Goal: Transaction & Acquisition: Obtain resource

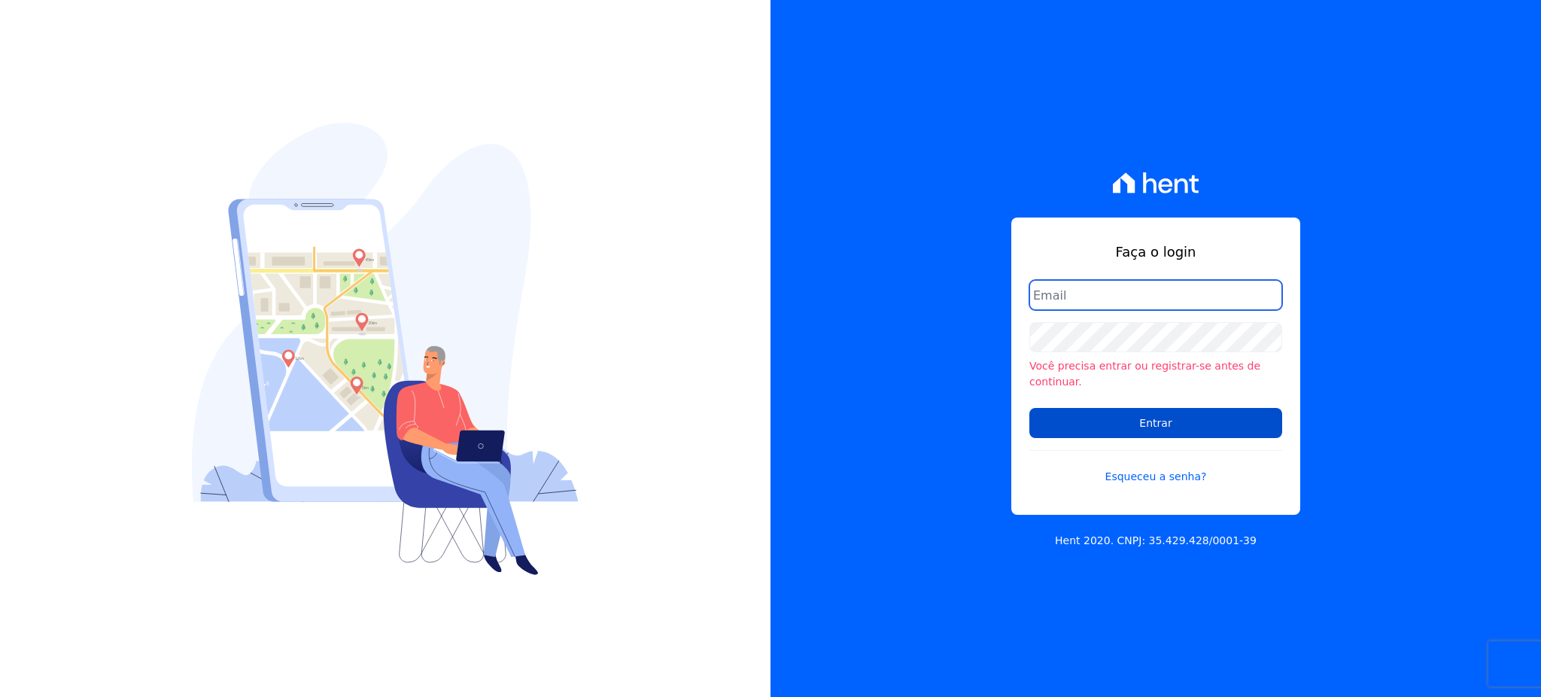
type input "gleice.santos@alcanceengenharia.com.br"
click at [1155, 415] on input "Entrar" at bounding box center [1155, 423] width 253 height 30
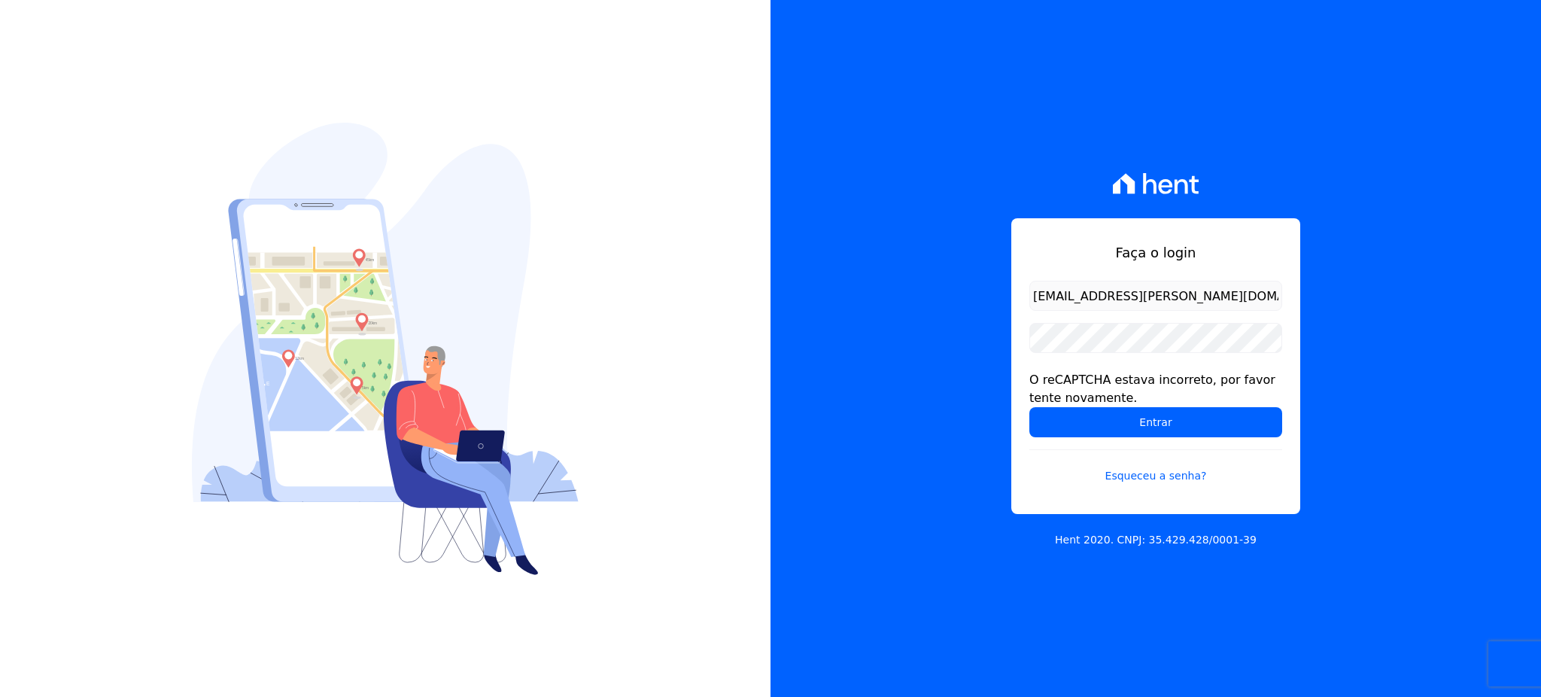
click at [1207, 415] on input "Entrar" at bounding box center [1155, 422] width 253 height 30
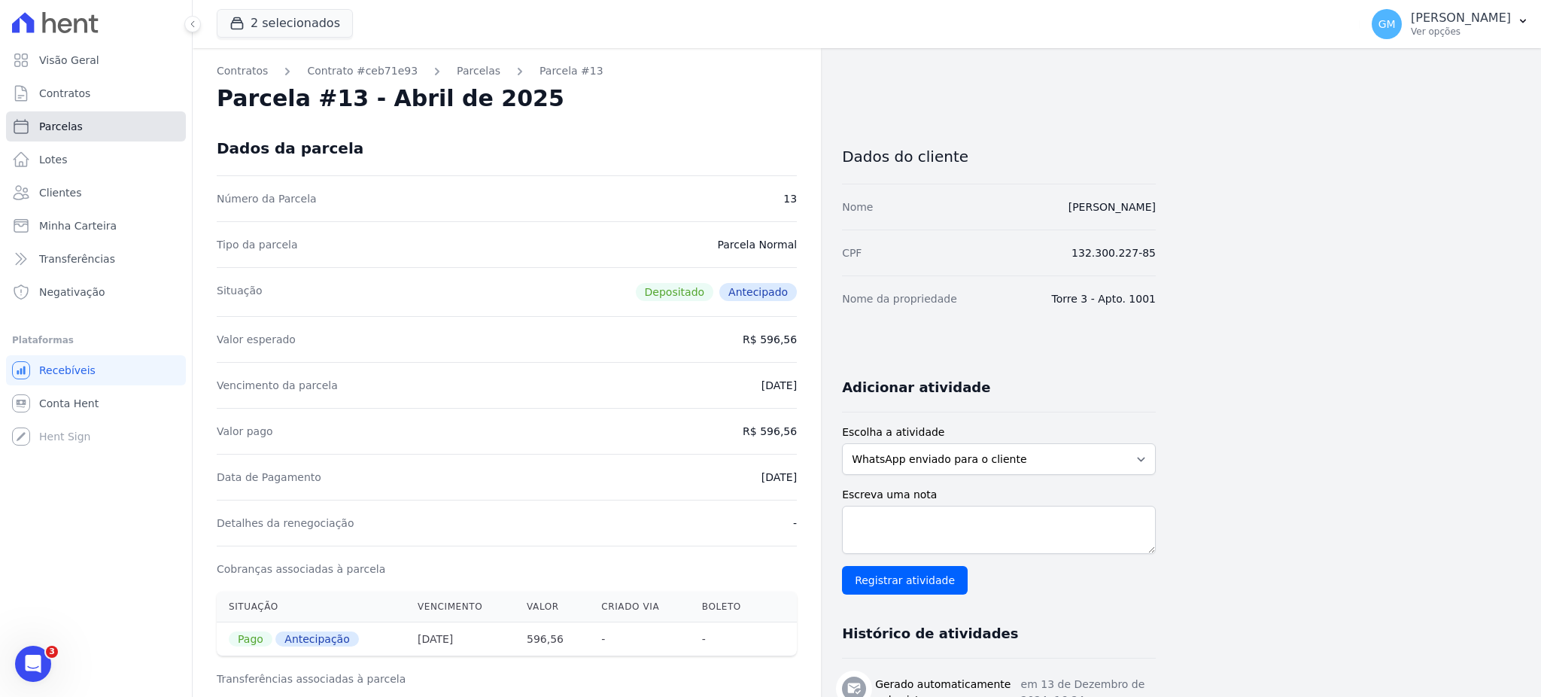
click at [138, 129] on link "Parcelas" at bounding box center [96, 126] width 180 height 30
click at [249, 27] on div "button" at bounding box center [239, 23] width 21 height 15
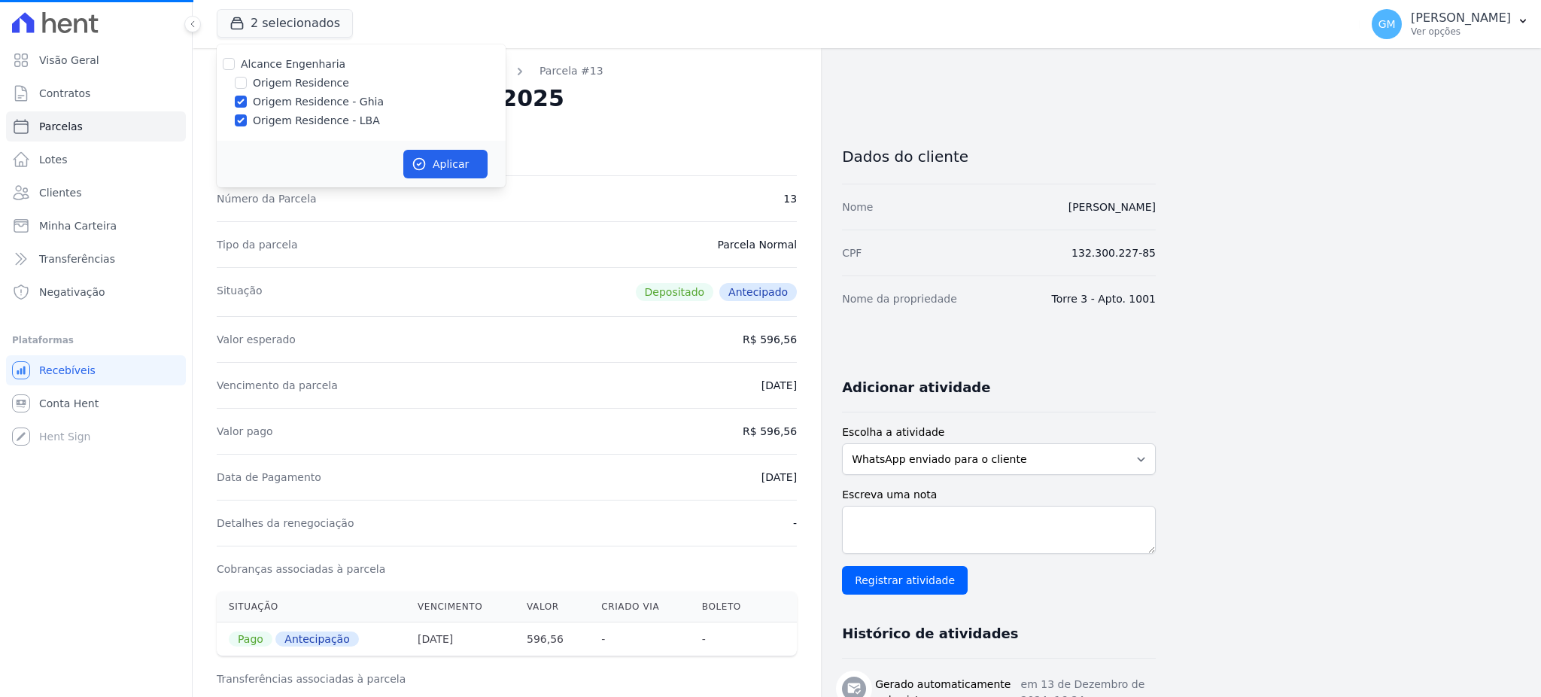
select select
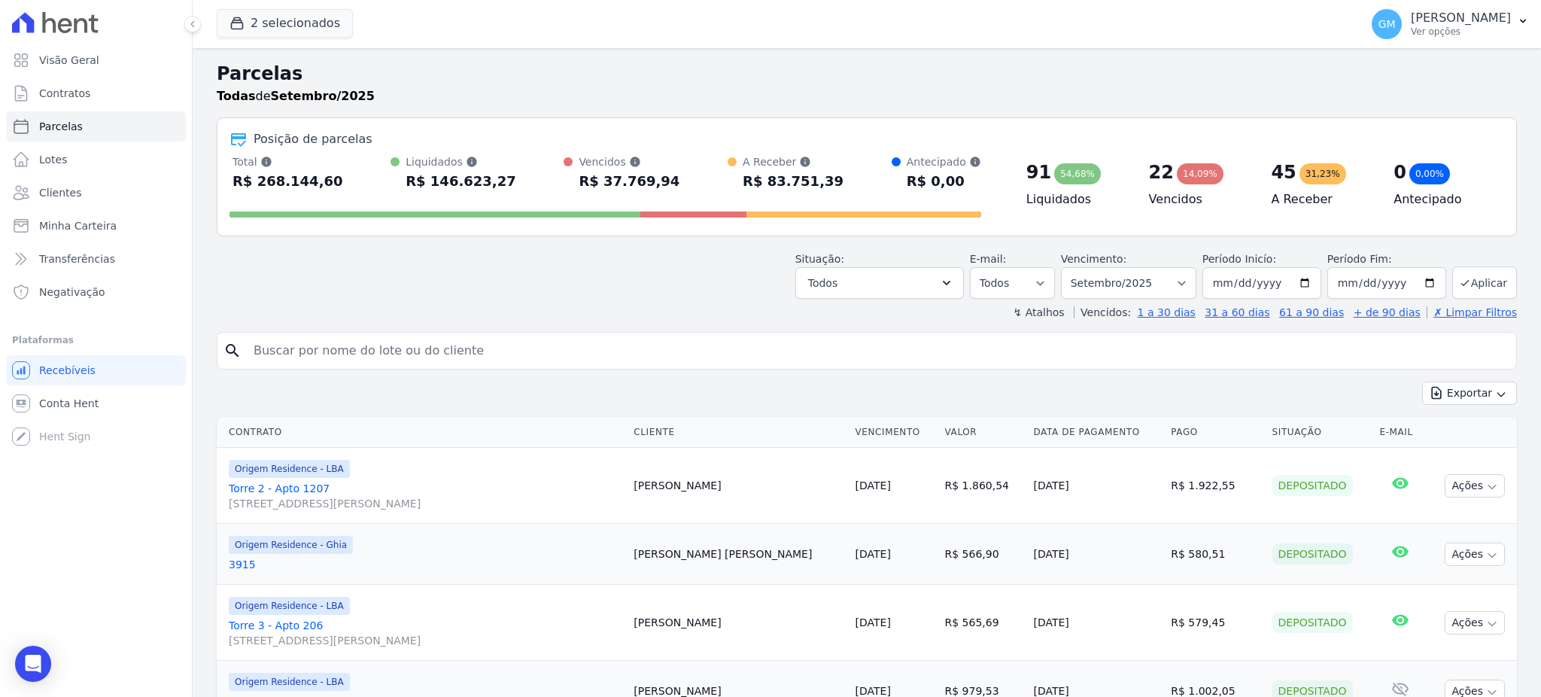
click at [235, 84] on h2 "Parcelas" at bounding box center [867, 73] width 1300 height 27
click at [266, 38] on span "2 selecionados" at bounding box center [285, 24] width 136 height 30
click at [254, 27] on button "2 selecionados" at bounding box center [285, 23] width 136 height 29
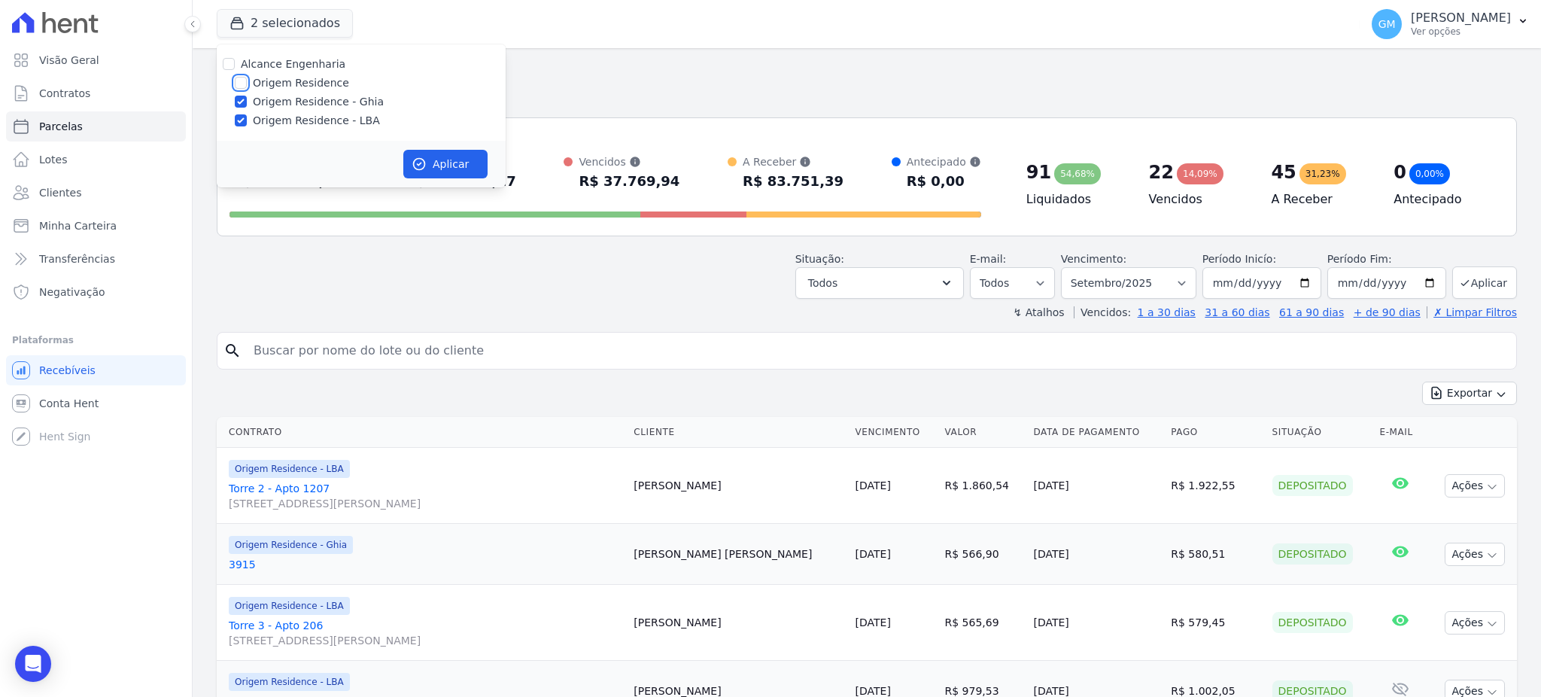
click at [242, 84] on input "Origem Residence" at bounding box center [241, 83] width 12 height 12
checkbox input "true"
click at [445, 169] on button "Aplicar" at bounding box center [445, 164] width 84 height 29
select select
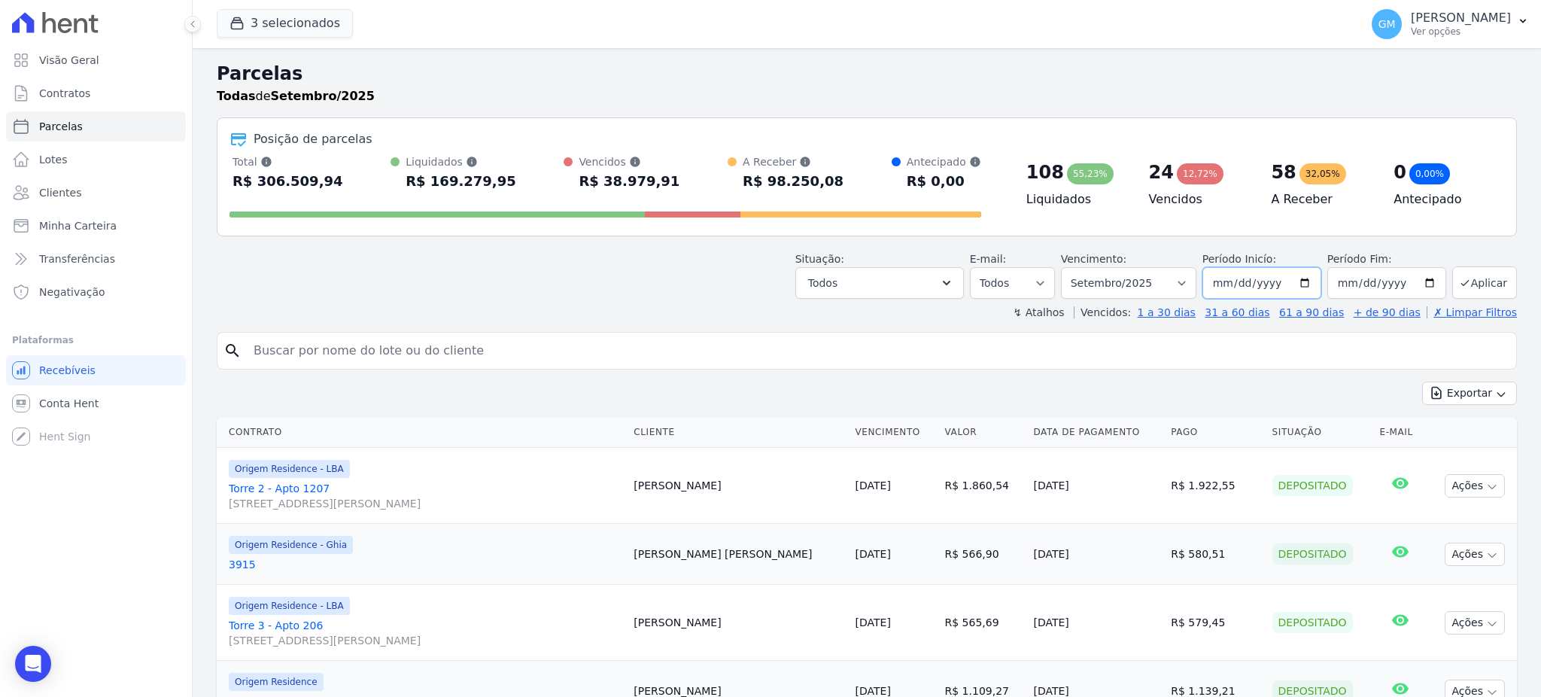
click at [1246, 282] on input "2025-09-01" at bounding box center [1261, 283] width 119 height 32
click at [1209, 280] on input "2025-09-01" at bounding box center [1261, 283] width 119 height 32
click at [1213, 284] on input "2025-09-01" at bounding box center [1261, 283] width 119 height 32
type input "2025-09-01"
type input "[DATE]"
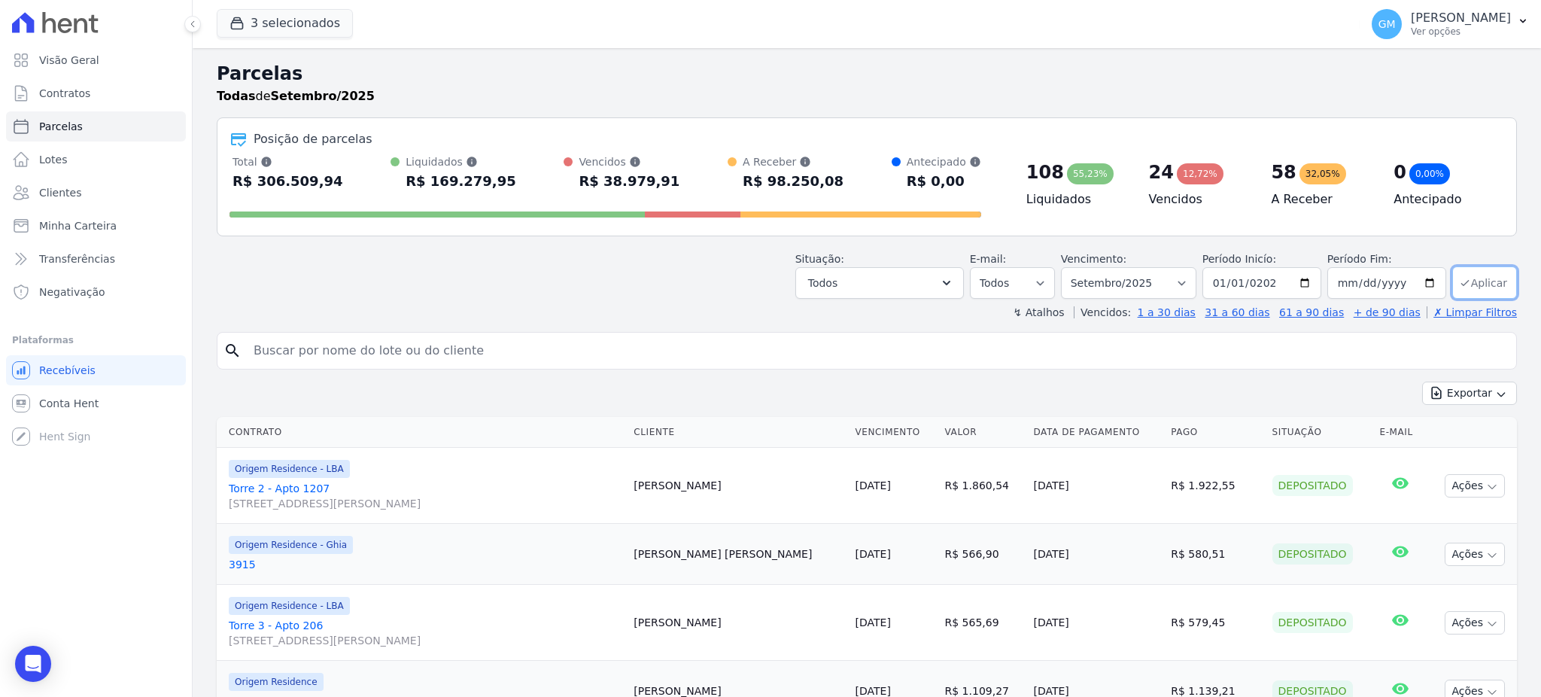
click at [1452, 281] on button "Aplicar" at bounding box center [1484, 282] width 65 height 32
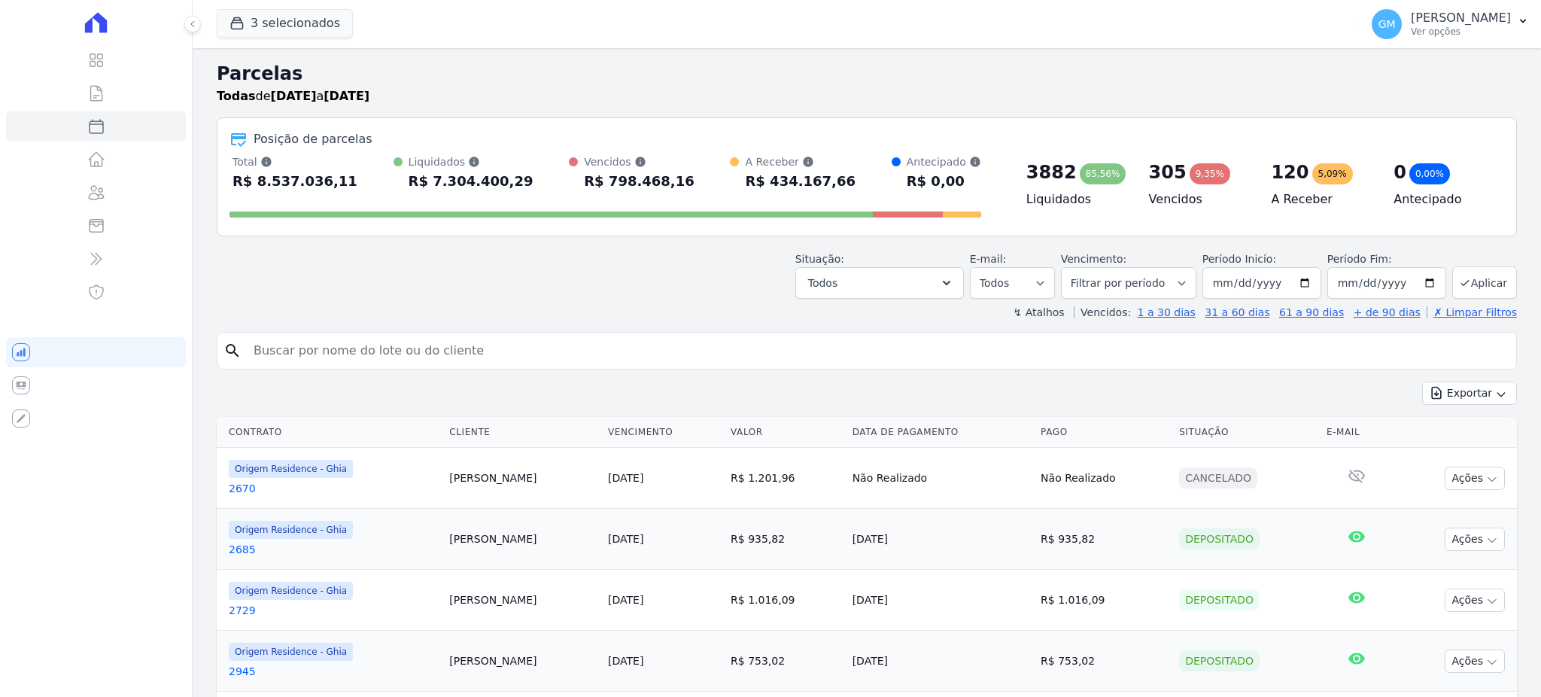
select select
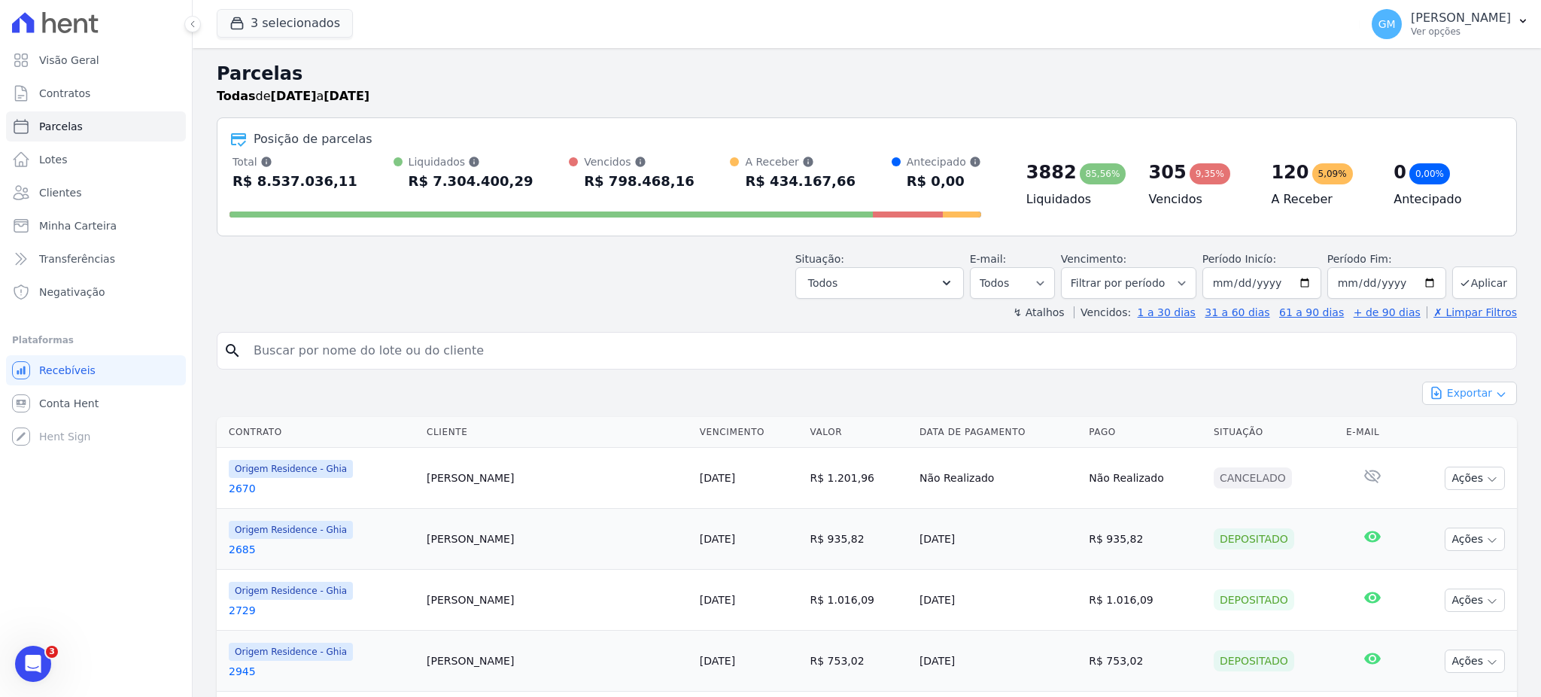
click at [1447, 394] on button "Exportar" at bounding box center [1469, 392] width 95 height 23
click at [1459, 458] on span "Exportar CSV" at bounding box center [1468, 454] width 80 height 15
click at [111, 196] on link "Clientes" at bounding box center [96, 193] width 180 height 30
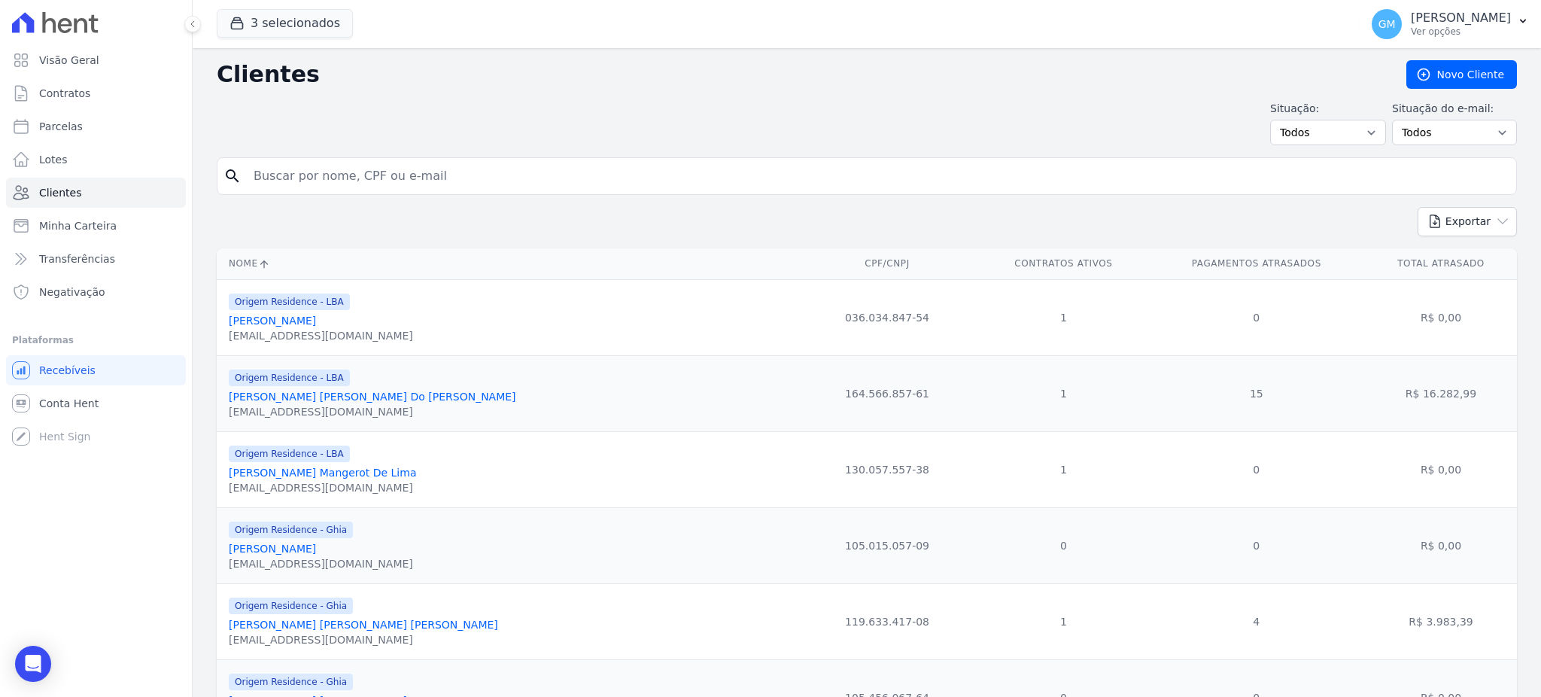
click at [327, 184] on input "search" at bounding box center [878, 176] width 1266 height 30
type input "Dayse Lucia De Moraes Pacheco"
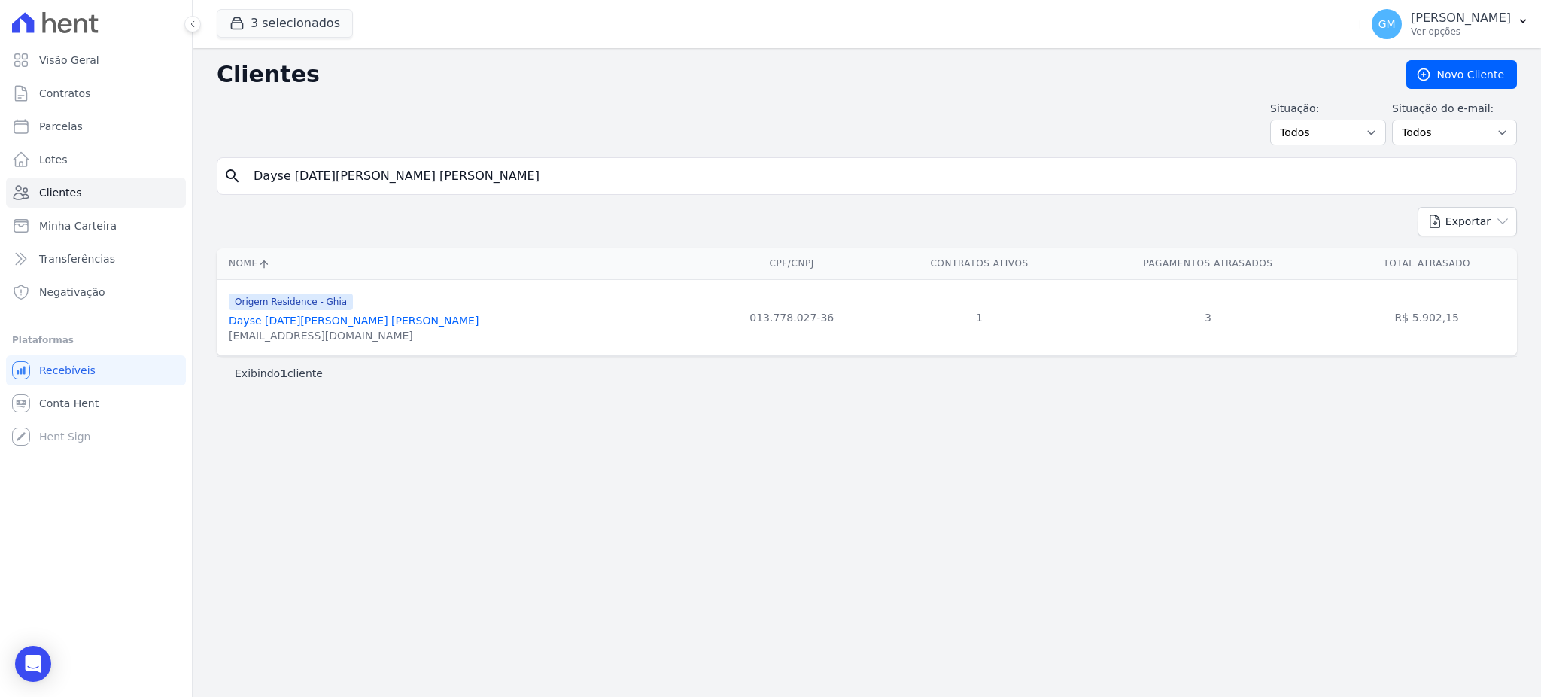
click at [348, 318] on link "Dayse Lucia De Moraes Pacheco" at bounding box center [354, 321] width 250 height 12
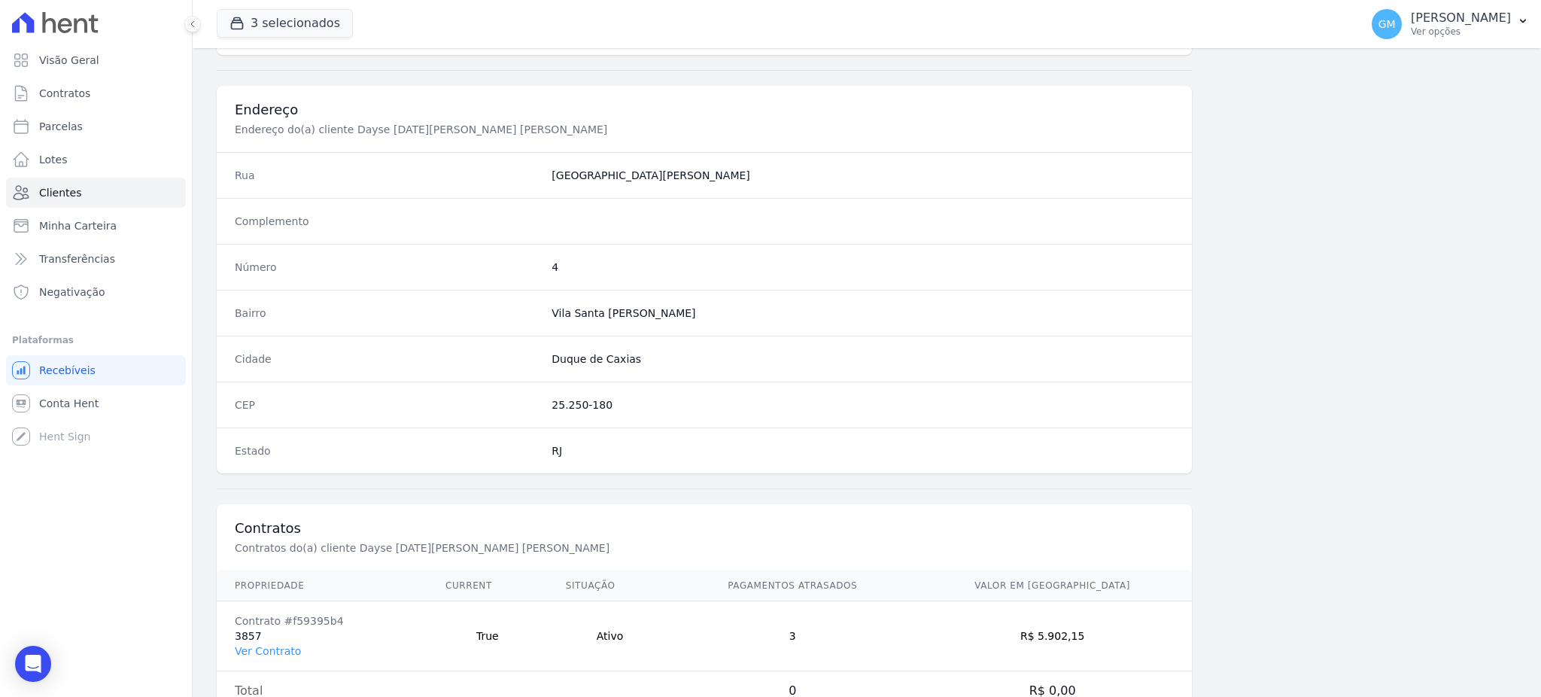
scroll to position [712, 0]
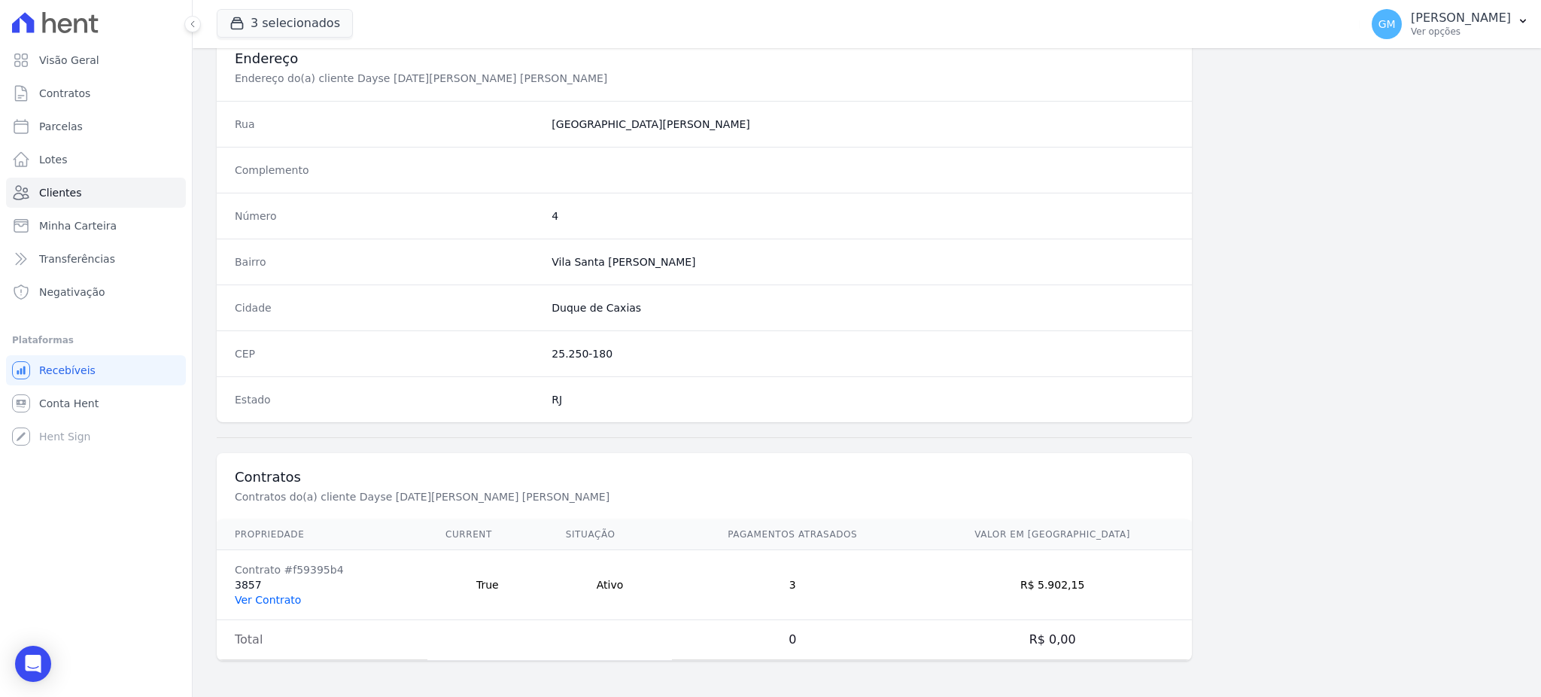
click at [258, 602] on link "Ver Contrato" at bounding box center [268, 600] width 66 height 12
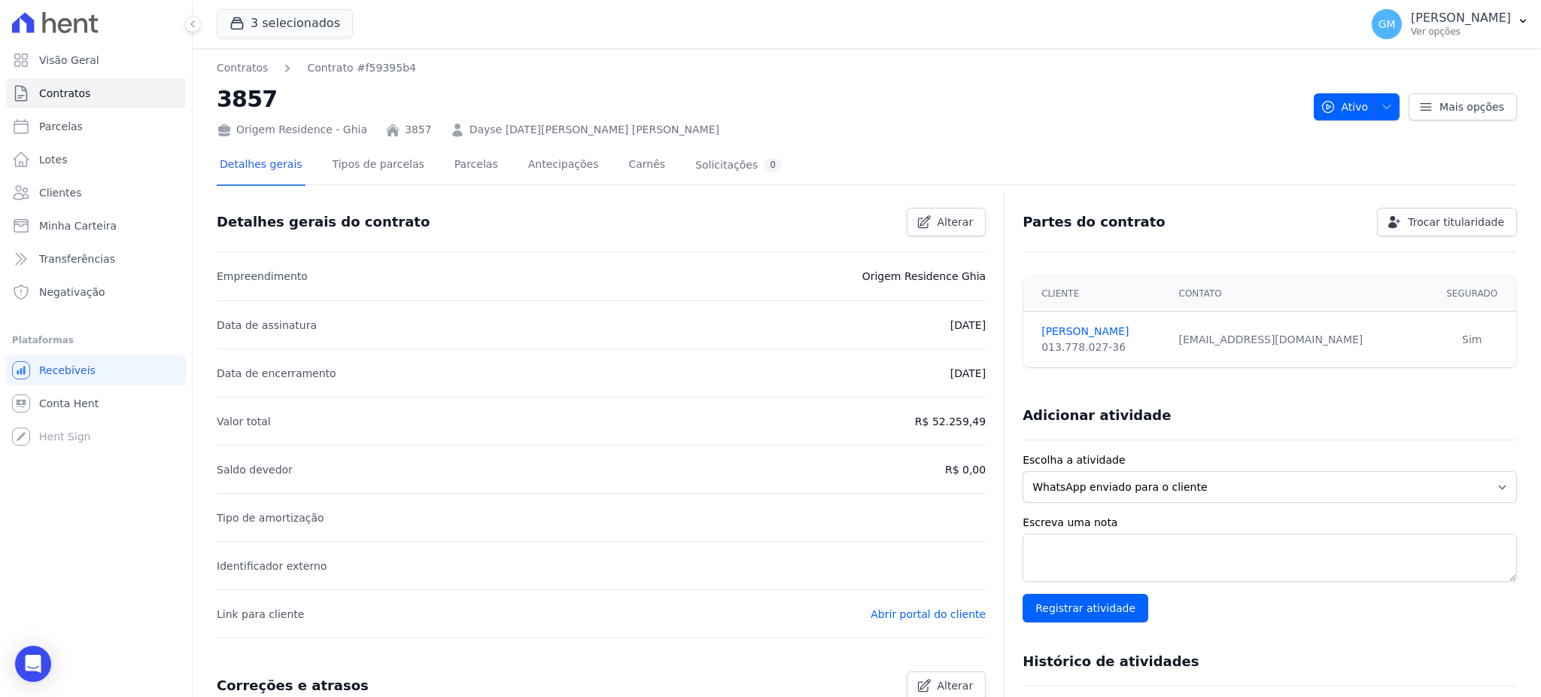
click at [427, 155] on div "Detalhes gerais Tipos de parcelas Parcelas Antecipações Carnês Solicitações 0" at bounding box center [501, 166] width 568 height 40
click at [451, 163] on link "Parcelas" at bounding box center [476, 166] width 50 height 40
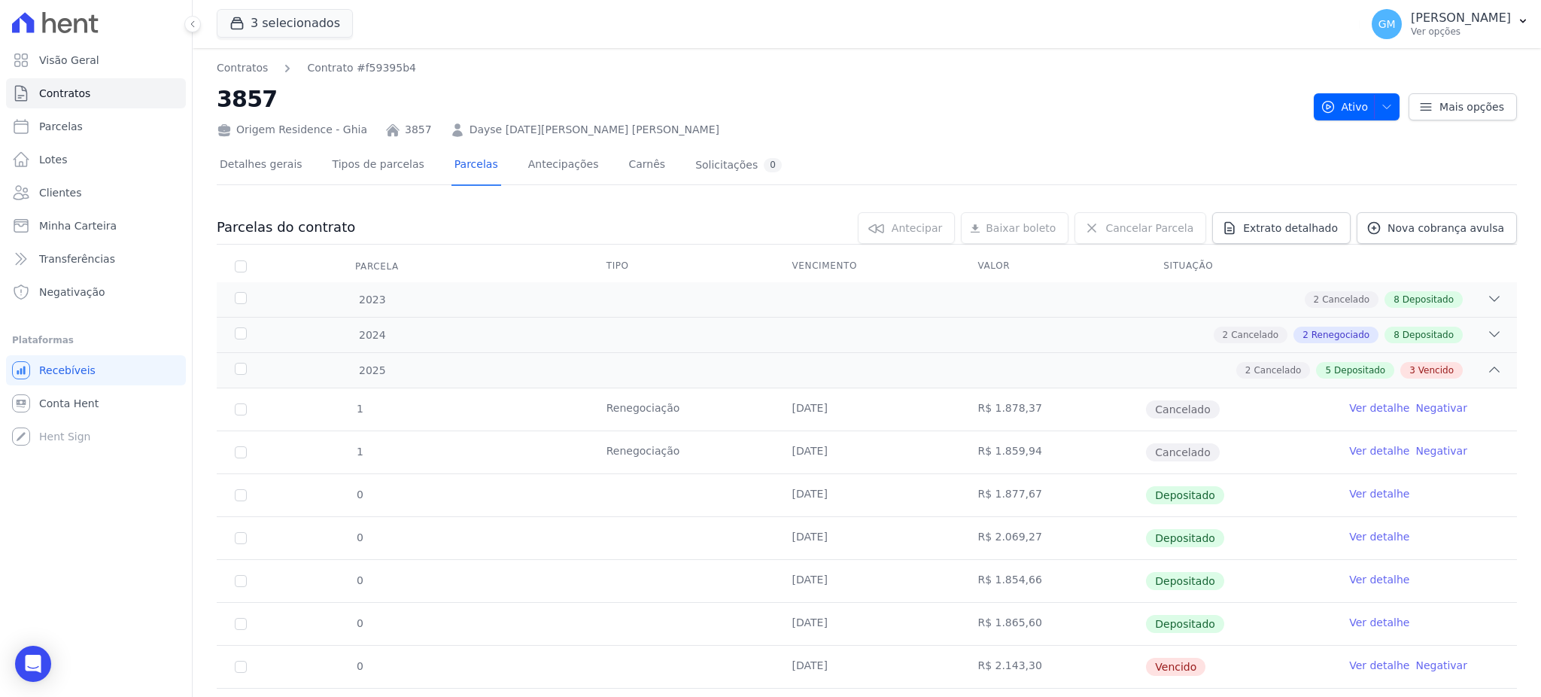
click at [919, 144] on div "Detalhes gerais Tipos de parcelas Parcelas Antecipações Carnês Solicitações 0 P…" at bounding box center [867, 494] width 1300 height 712
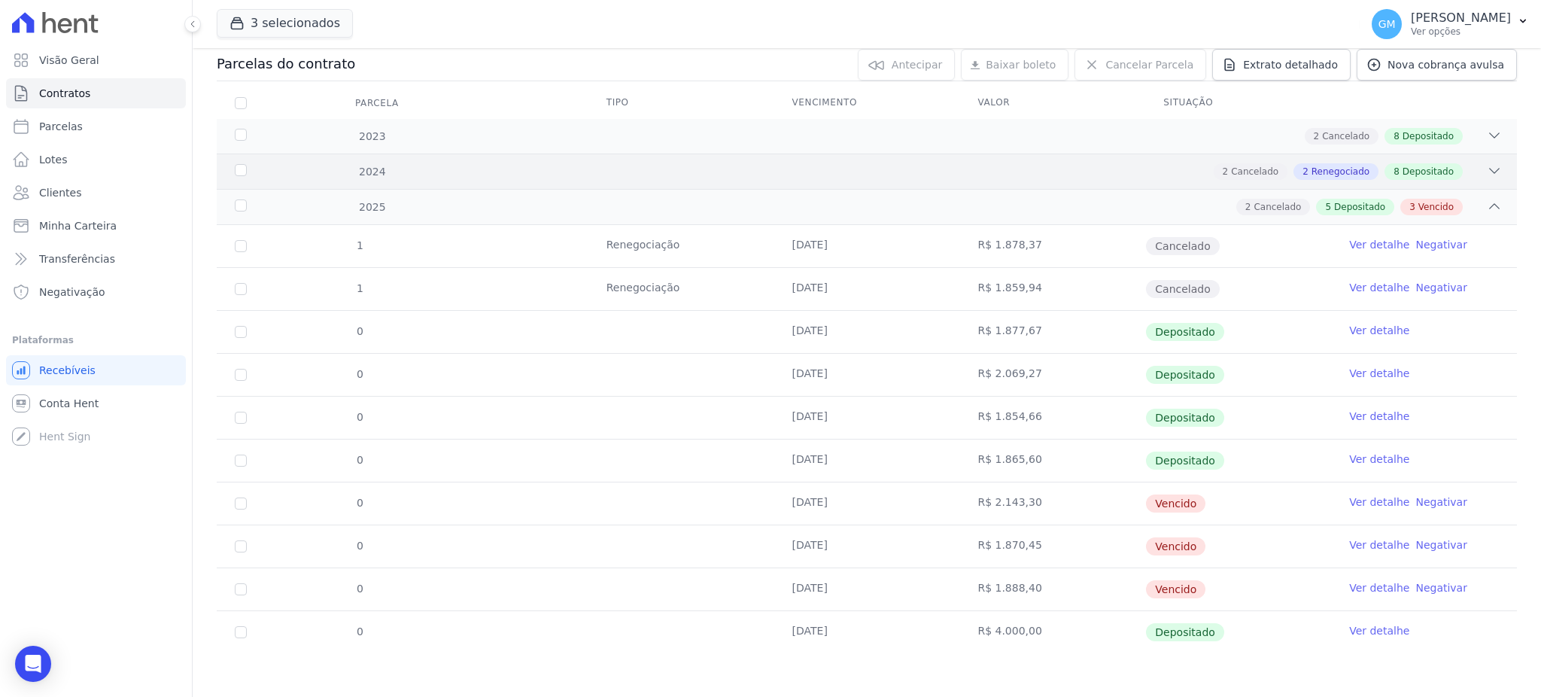
scroll to position [164, 0]
click at [1315, 163] on div "2 Renegociado" at bounding box center [1335, 171] width 85 height 17
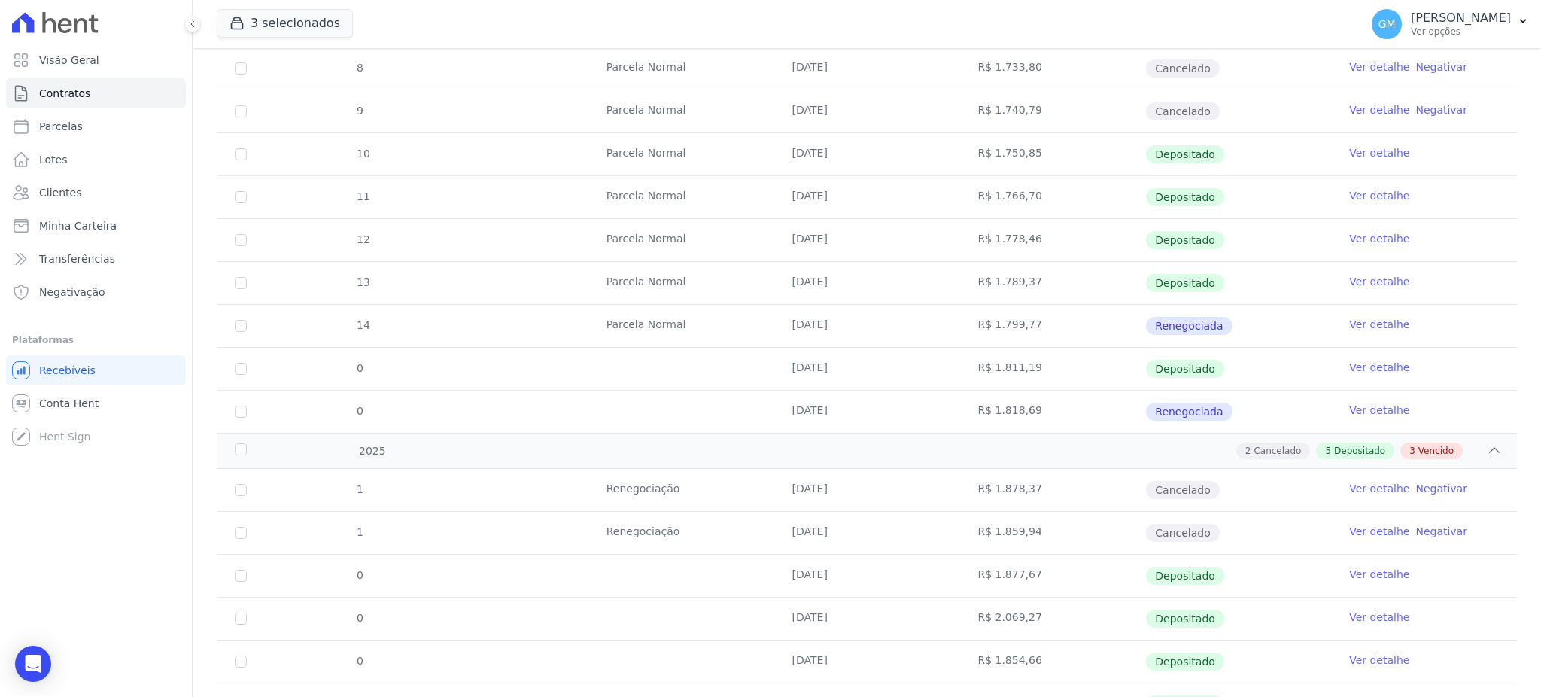
scroll to position [465, 0]
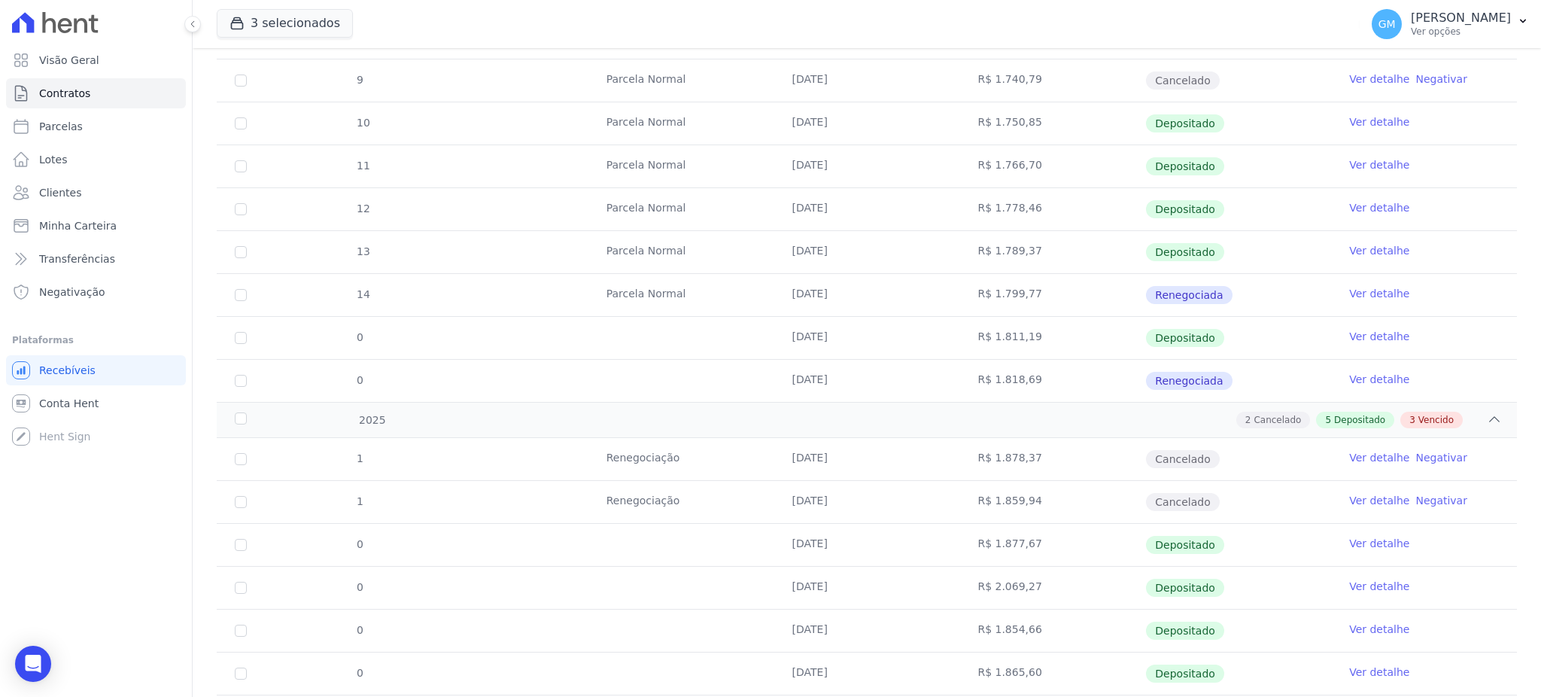
drag, startPoint x: 781, startPoint y: 455, endPoint x: 1206, endPoint y: 458, distance: 425.1
click at [1206, 458] on tr "1 Renegociação 07/01/2025 R$ 1.878,37 Cancelado Ver detalhe Negativar" at bounding box center [867, 459] width 1300 height 42
click at [1371, 455] on link "Ver detalhe" at bounding box center [1379, 457] width 60 height 15
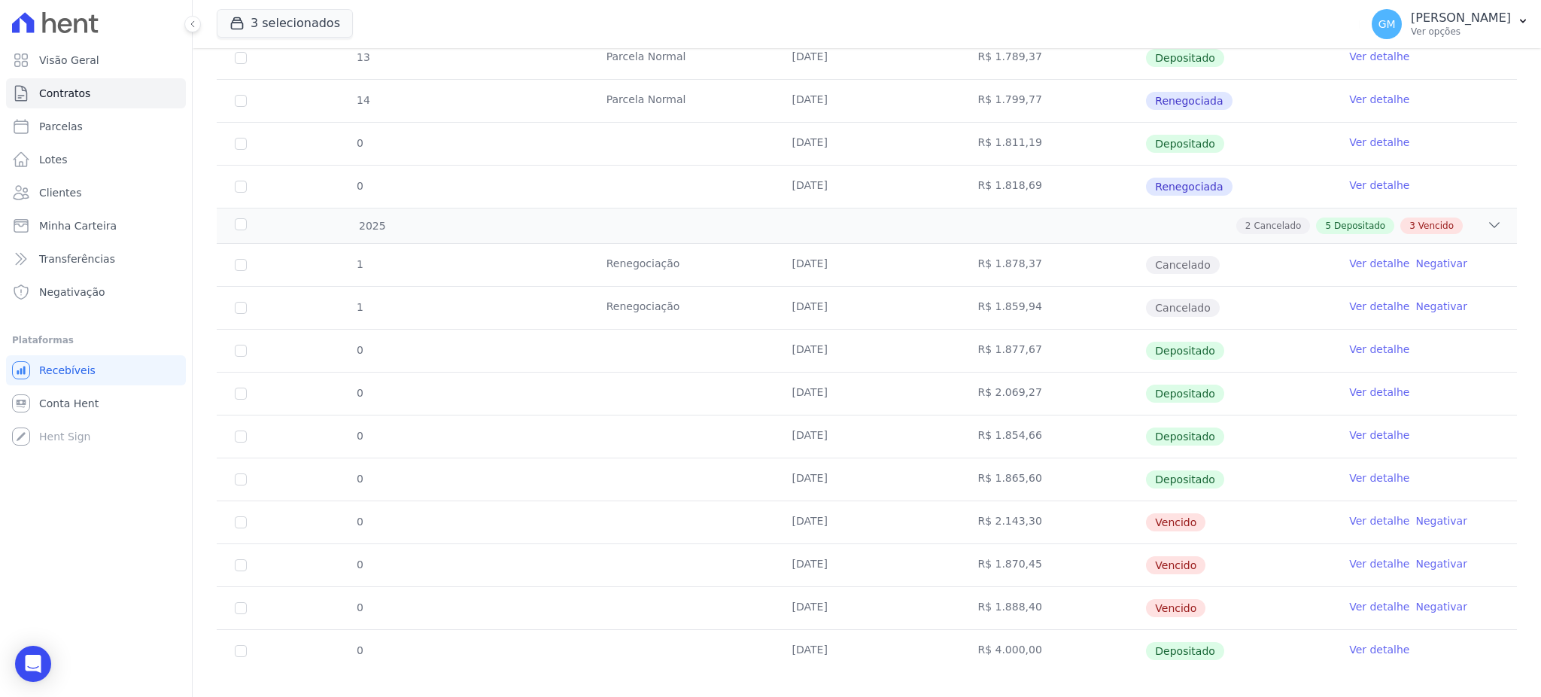
scroll to position [679, 0]
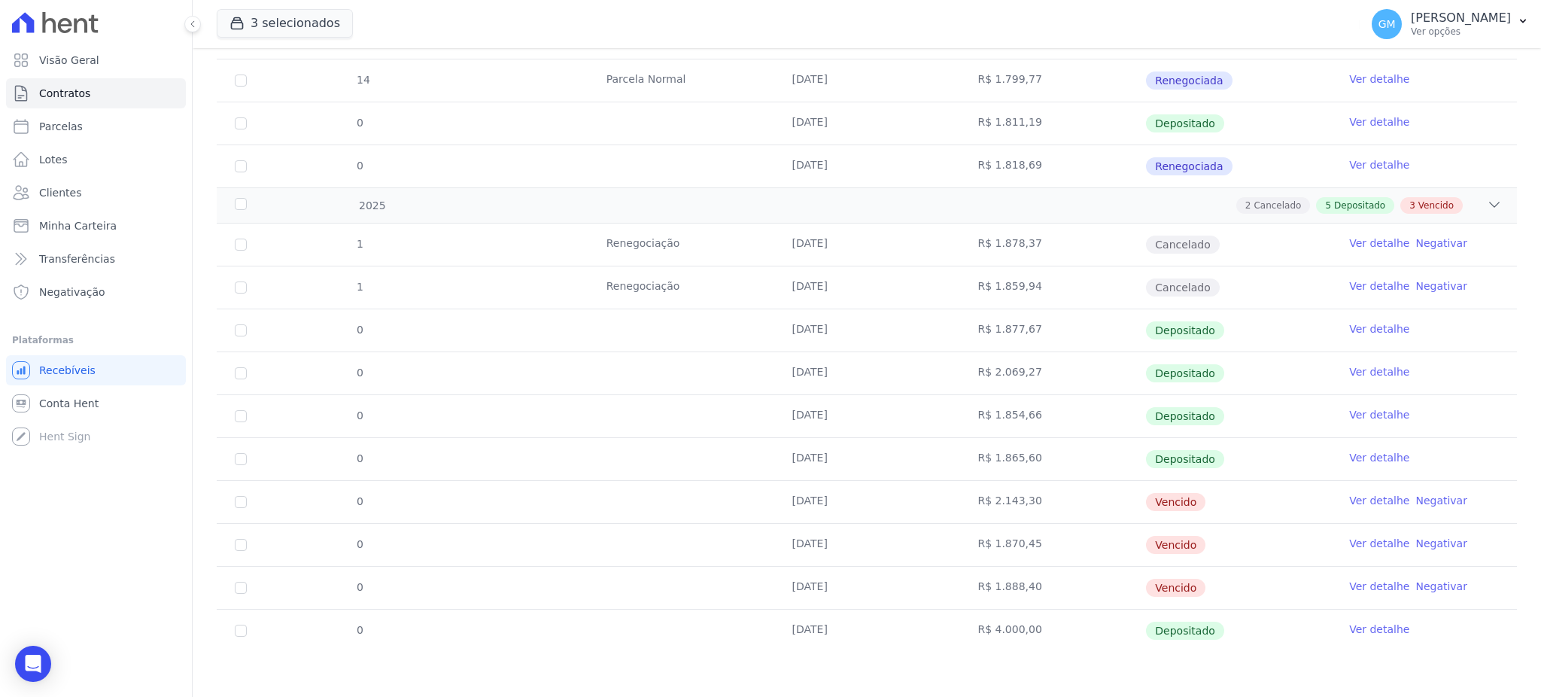
click at [1354, 455] on link "Ver detalhe" at bounding box center [1379, 457] width 60 height 15
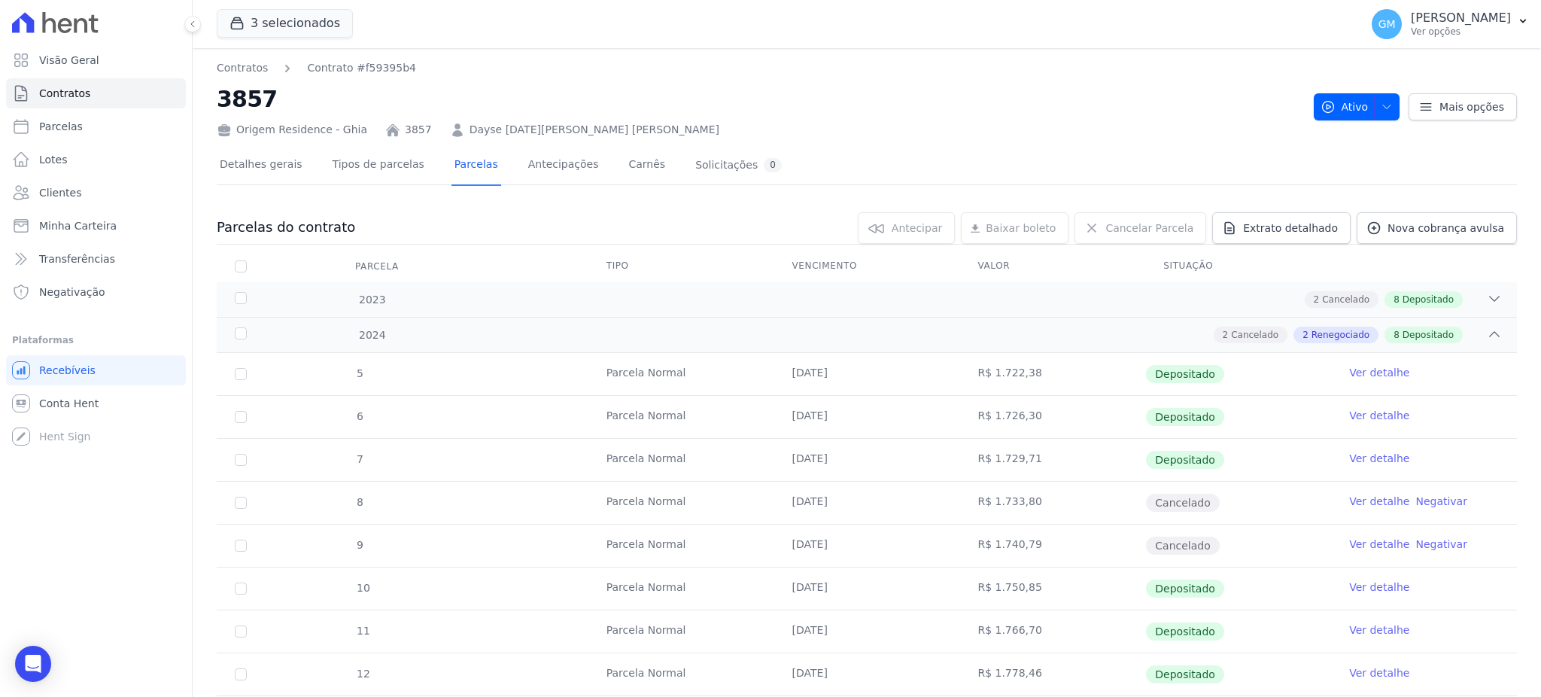
scroll to position [602, 0]
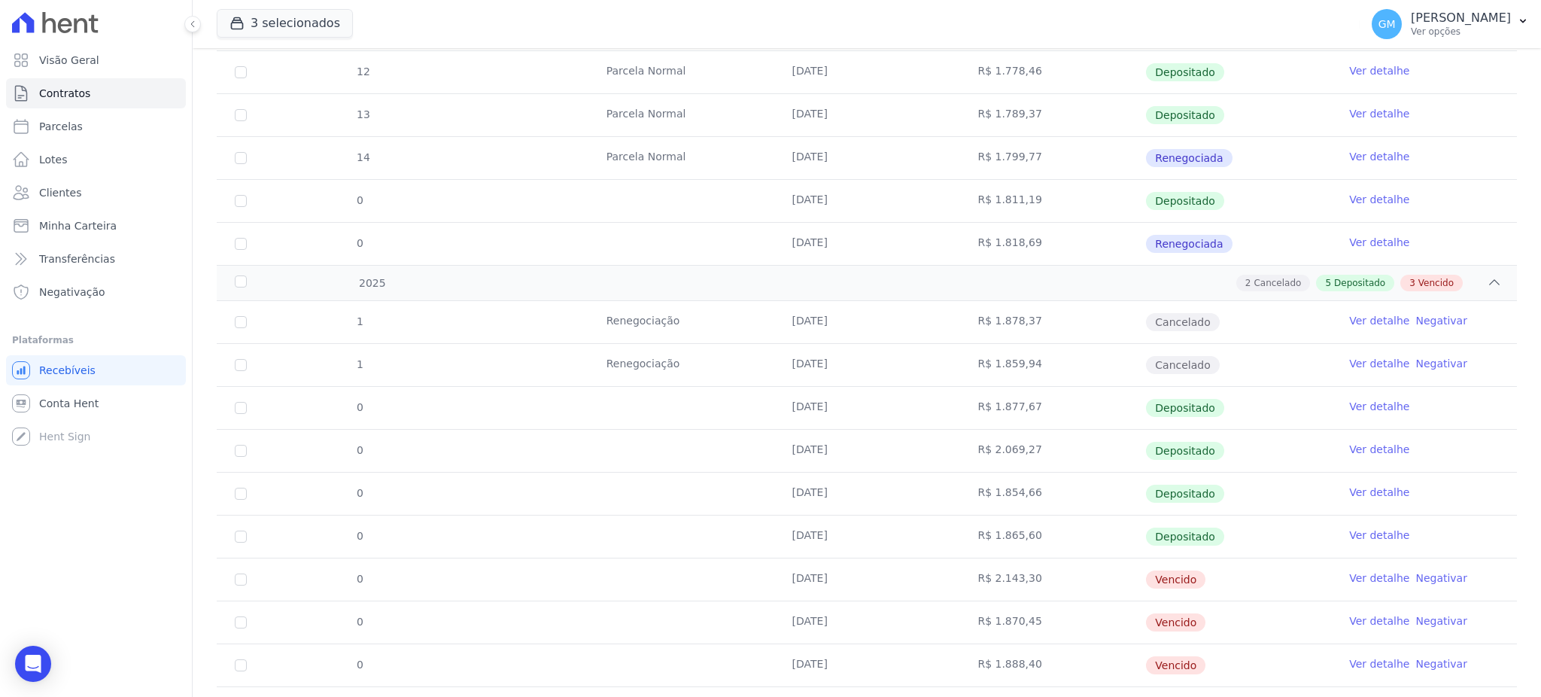
drag, startPoint x: 767, startPoint y: 537, endPoint x: 1078, endPoint y: 536, distance: 311.5
click at [1078, 536] on tr "0 28/05/2025 R$ 1.865,60 Depositado Ver detalhe" at bounding box center [867, 536] width 1300 height 43
click at [1018, 485] on td "R$ 1.854,66" at bounding box center [1052, 494] width 186 height 42
drag, startPoint x: 814, startPoint y: 502, endPoint x: 913, endPoint y: 516, distance: 99.6
click at [911, 515] on tbody "1 Renegociação 07/01/2025 R$ 1.878,37 Cancelado Ver detalhe Negativar 1 Renegoc…" at bounding box center [867, 515] width 1300 height 428
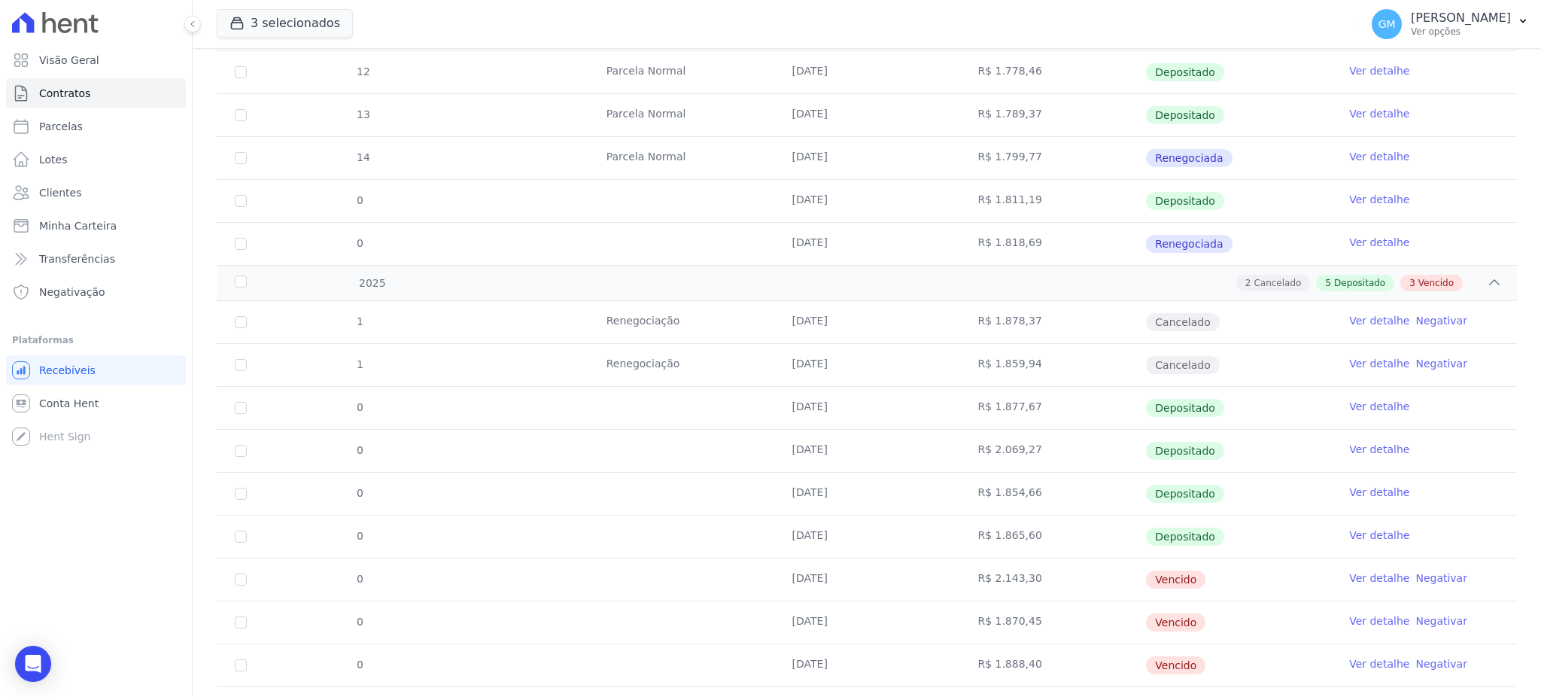
click at [907, 517] on td "28/05/2025" at bounding box center [867, 536] width 186 height 42
click at [1375, 494] on link "Ver detalhe" at bounding box center [1379, 492] width 60 height 15
click at [1368, 491] on link "Ver detalhe" at bounding box center [1379, 492] width 60 height 15
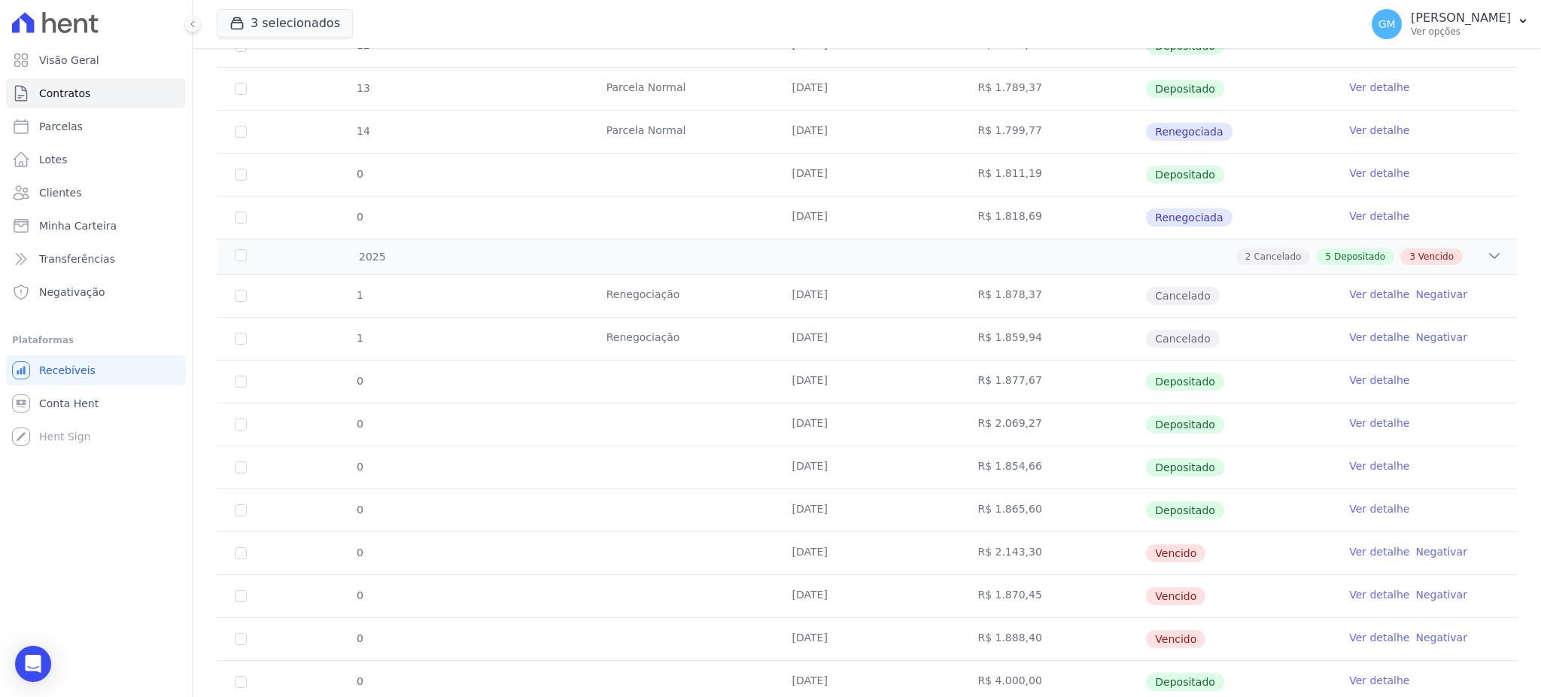
scroll to position [679, 0]
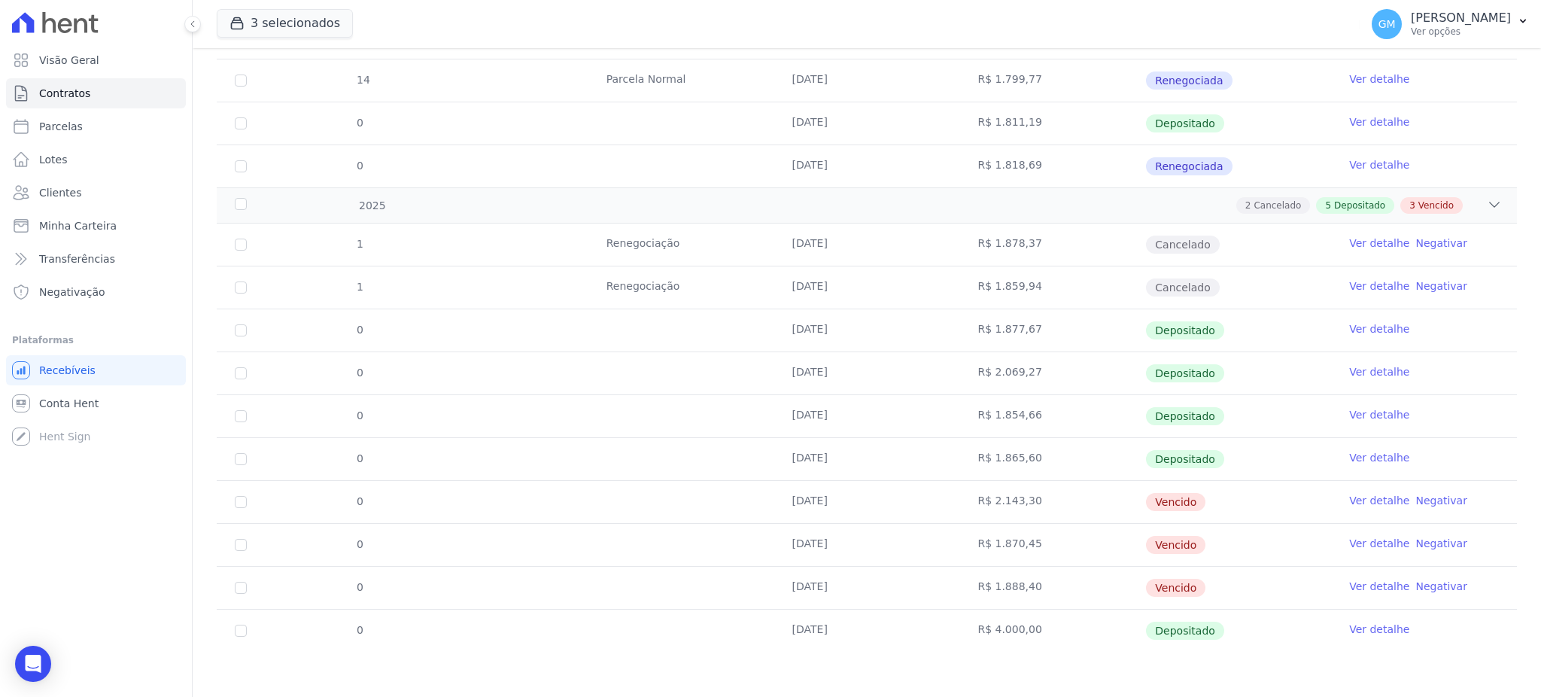
drag, startPoint x: 773, startPoint y: 410, endPoint x: 1025, endPoint y: 405, distance: 252.1
click at [1025, 405] on tr "0 28/04/2025 R$ 1.854,66 Depositado Ver detalhe" at bounding box center [867, 415] width 1300 height 43
drag, startPoint x: 777, startPoint y: 596, endPoint x: 835, endPoint y: 594, distance: 58.7
click at [835, 594] on td "28/07/2025" at bounding box center [867, 588] width 186 height 42
drag, startPoint x: 780, startPoint y: 419, endPoint x: 850, endPoint y: 416, distance: 70.0
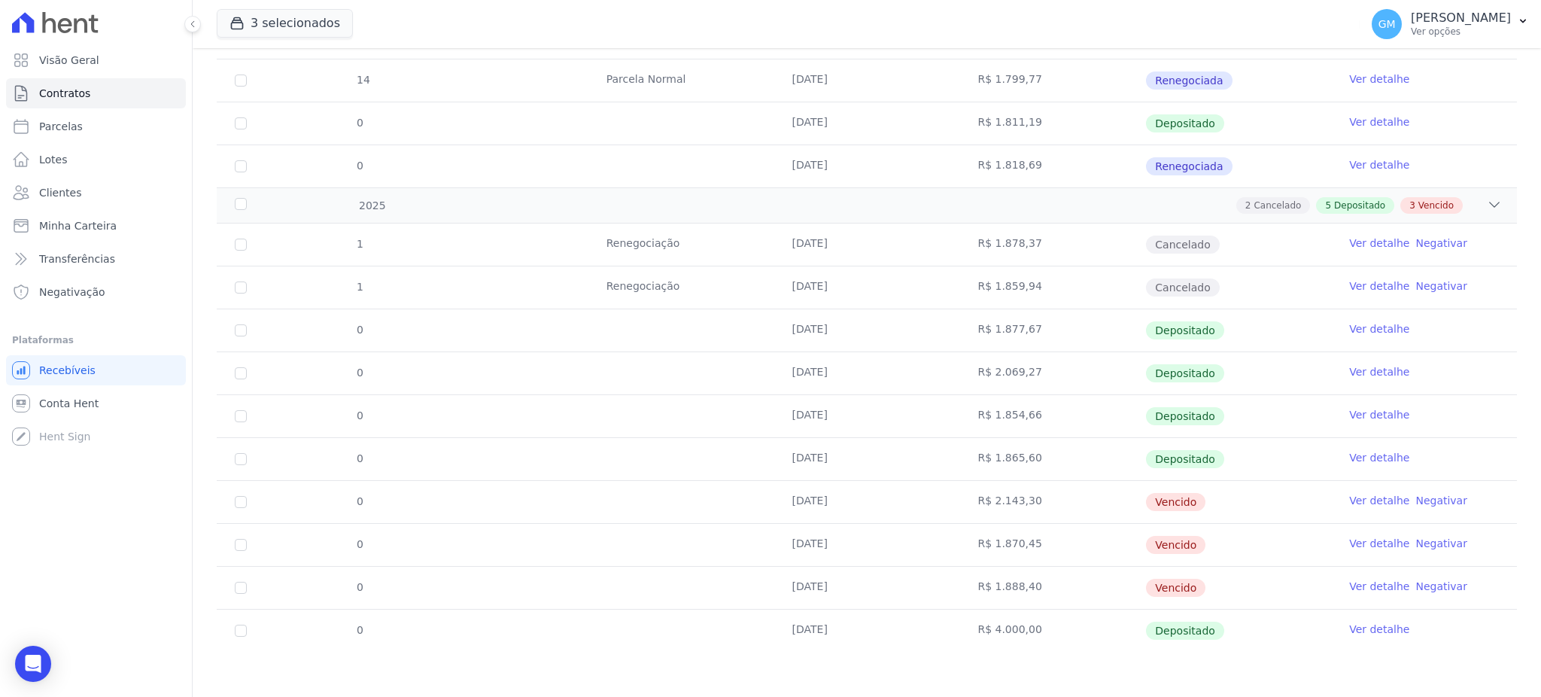
click at [850, 416] on td "28/04/2025" at bounding box center [867, 416] width 186 height 42
copy td "28/04/2025"
click at [1014, 415] on td "R$ 1.854,66" at bounding box center [1052, 416] width 186 height 42
drag, startPoint x: 1038, startPoint y: 415, endPoint x: 962, endPoint y: 415, distance: 76.0
click at [962, 415] on td "R$ 1.854,66" at bounding box center [1052, 416] width 186 height 42
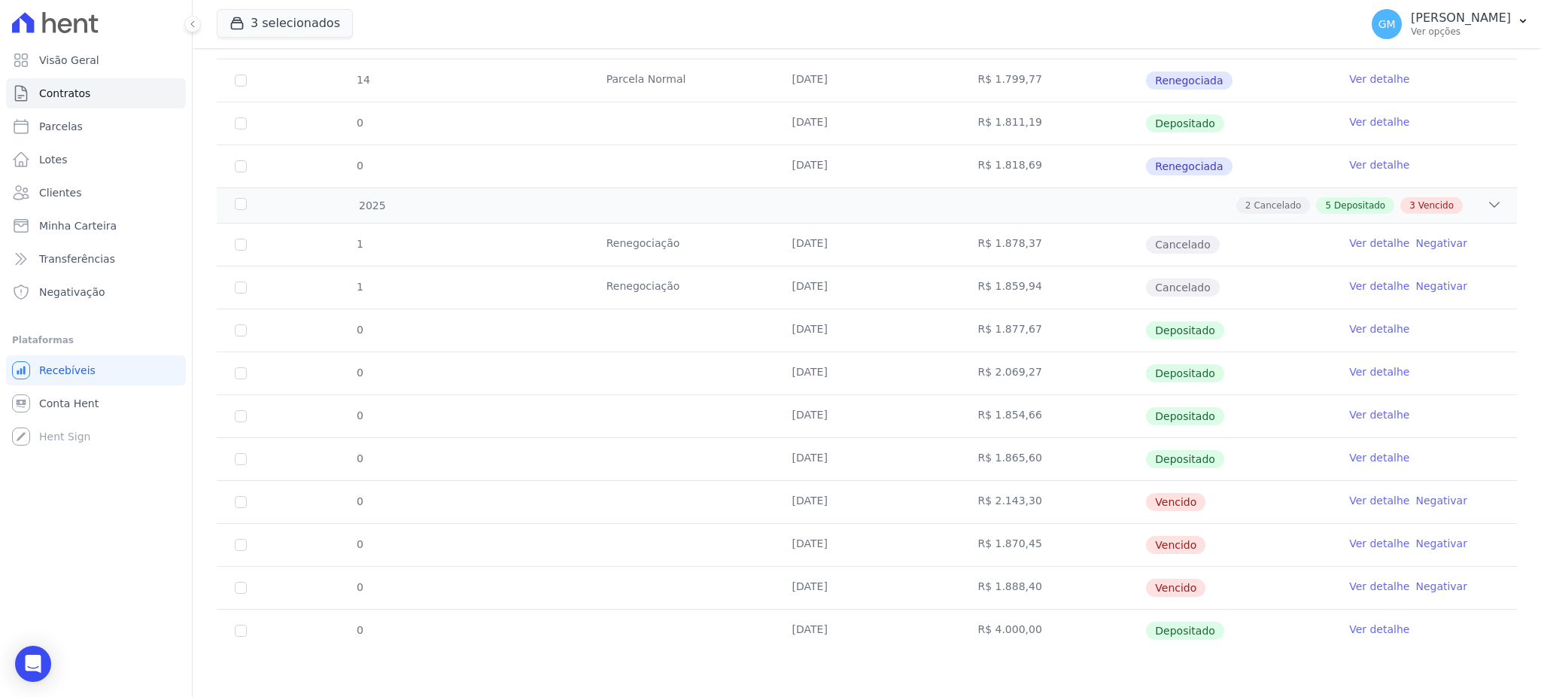
copy td "R$ 1.854,66"
drag, startPoint x: 779, startPoint y: 458, endPoint x: 1025, endPoint y: 451, distance: 246.2
click at [1025, 451] on tr "0 28/05/2025 R$ 1.865,60 Depositado Ver detalhe" at bounding box center [867, 458] width 1300 height 43
copy tr "28/05/2025 R$ 1.865,60"
click at [784, 453] on td "28/05/2025" at bounding box center [867, 459] width 186 height 42
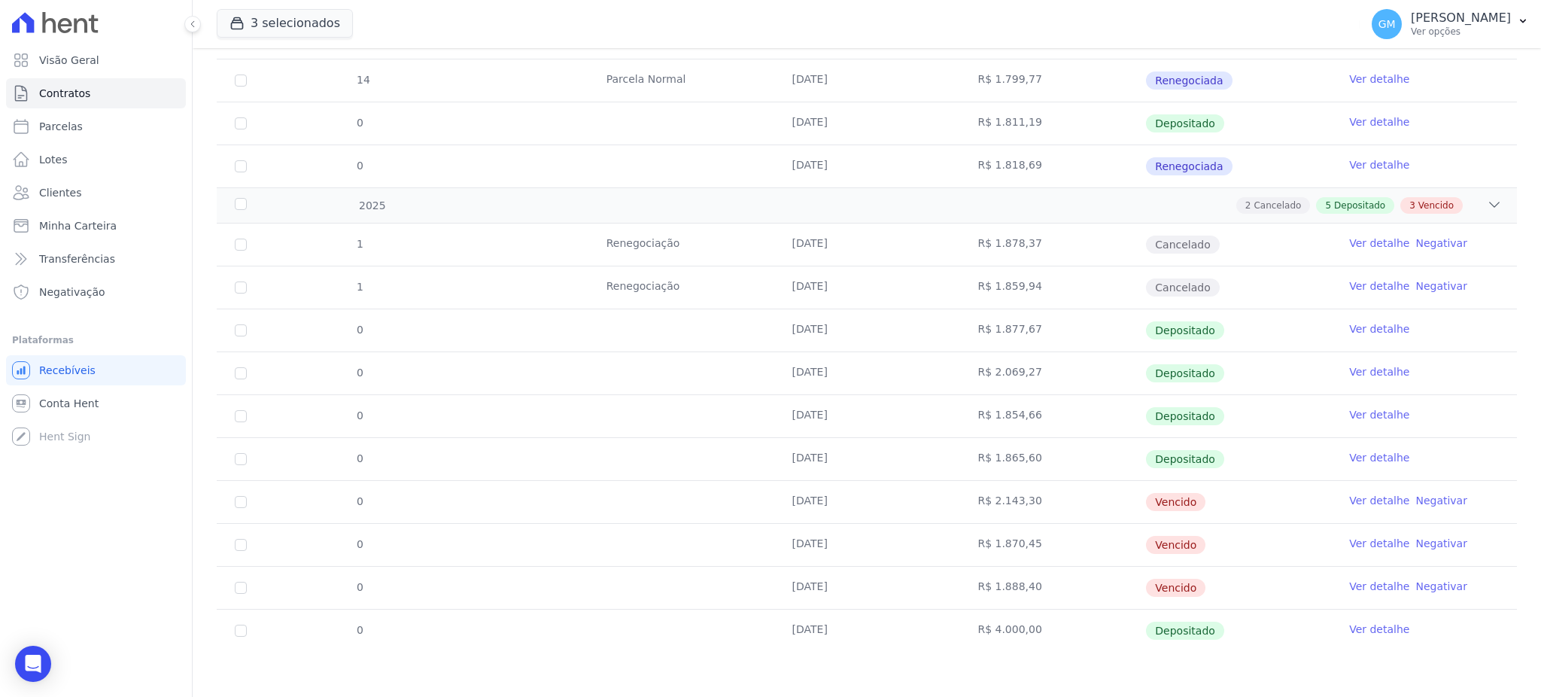
drag, startPoint x: 780, startPoint y: 460, endPoint x: 844, endPoint y: 463, distance: 64.7
click at [844, 463] on td "28/05/2025" at bounding box center [867, 459] width 186 height 42
copy td "28/05/2025"
drag, startPoint x: 956, startPoint y: 447, endPoint x: 1039, endPoint y: 452, distance: 82.9
click at [1039, 452] on td "R$ 1.865,60" at bounding box center [1052, 459] width 186 height 42
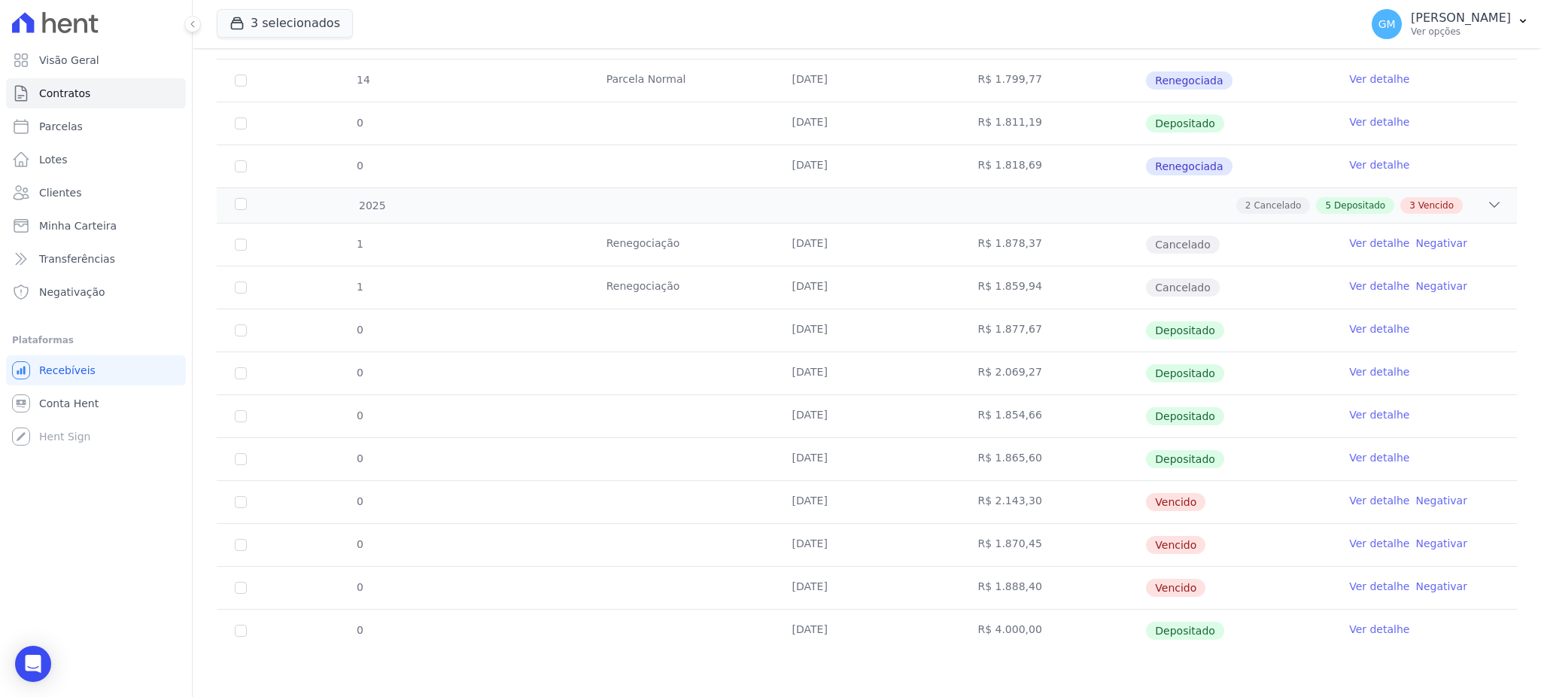
copy td "R$ 1.865,60"
drag, startPoint x: 783, startPoint y: 546, endPoint x: 851, endPoint y: 543, distance: 67.8
click at [851, 543] on td "28/06/2025" at bounding box center [867, 545] width 186 height 42
copy td "28/06/2025"
click at [986, 533] on td "R$ 1.870,45" at bounding box center [1052, 545] width 186 height 42
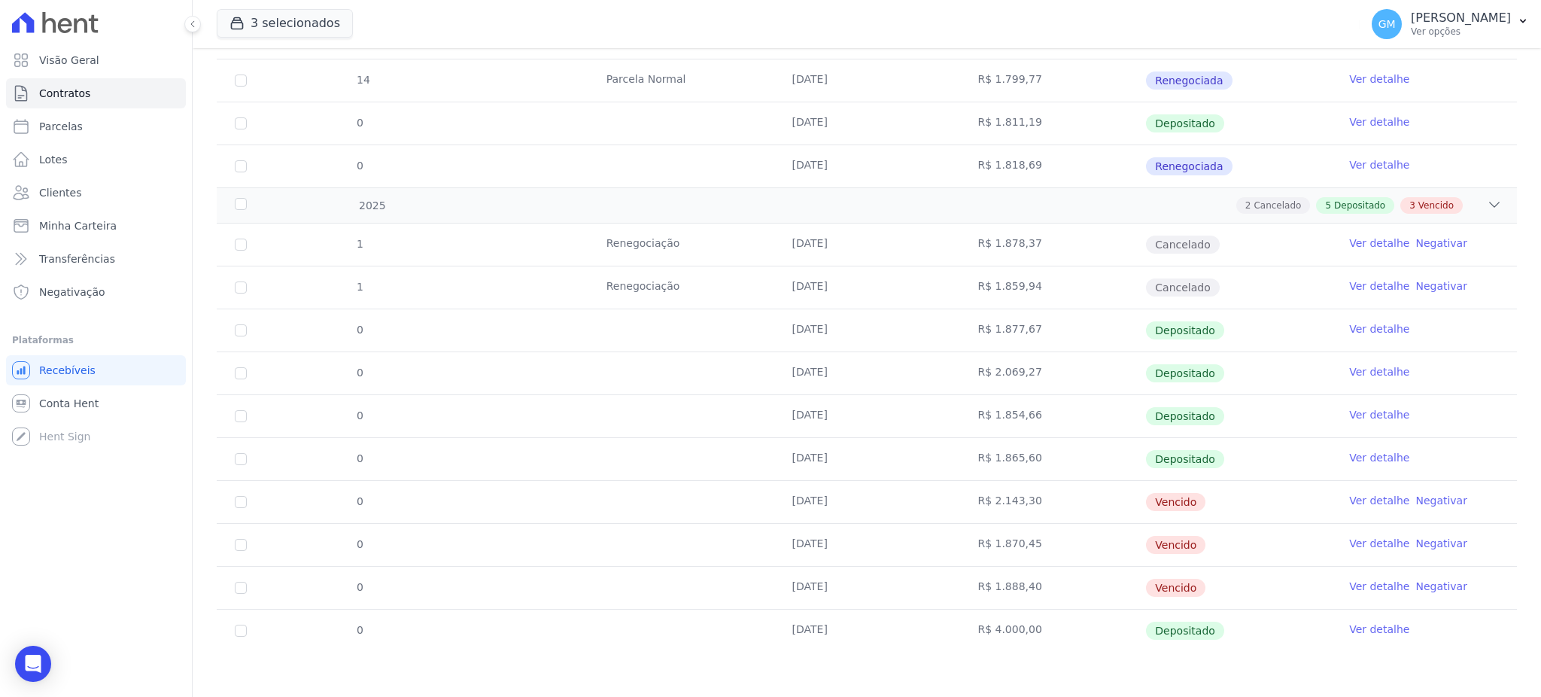
drag, startPoint x: 961, startPoint y: 537, endPoint x: 1058, endPoint y: 539, distance: 97.1
click at [1058, 539] on td "R$ 1.870,45" at bounding box center [1052, 545] width 186 height 42
copy td "R$ 1.870,45"
drag, startPoint x: 775, startPoint y: 576, endPoint x: 852, endPoint y: 591, distance: 78.2
click at [852, 591] on td "28/07/2025" at bounding box center [867, 588] width 186 height 42
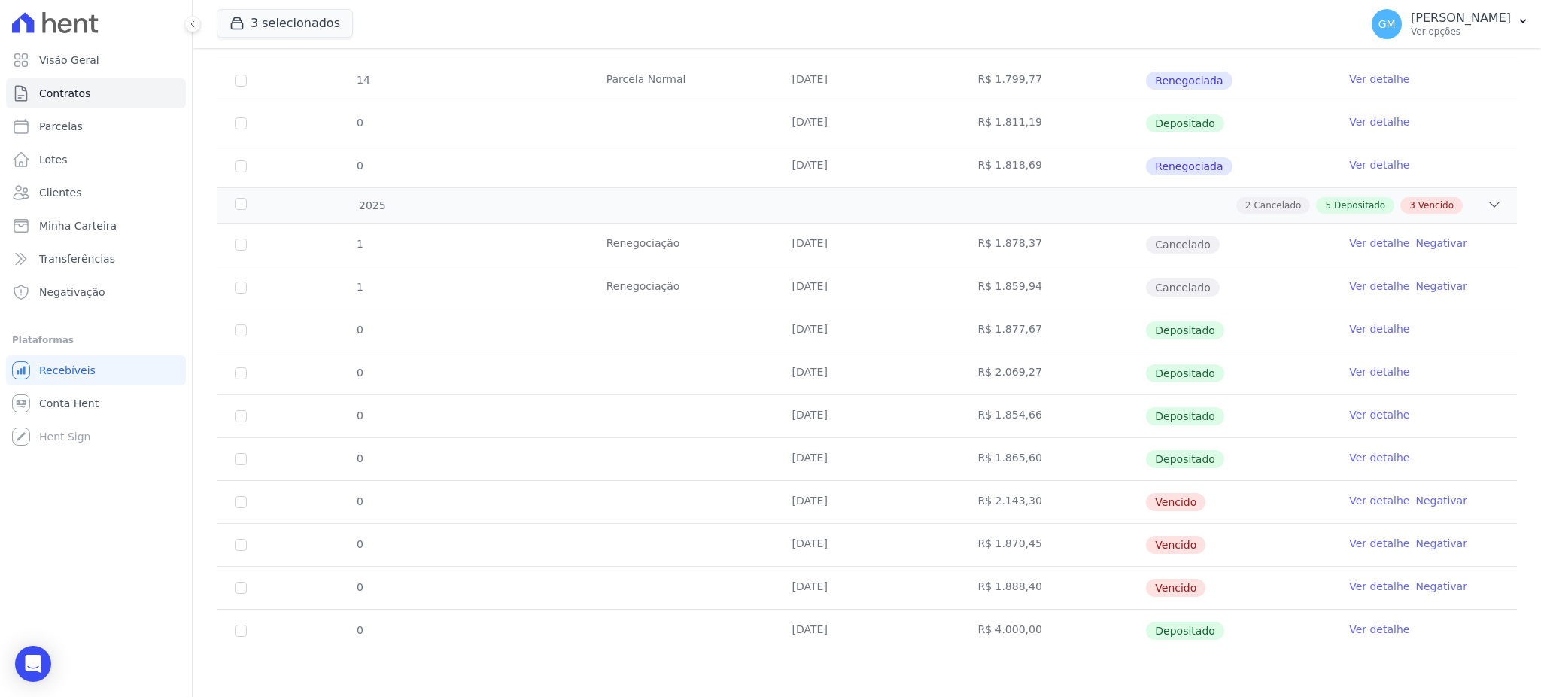
copy td "28/07/2025"
drag, startPoint x: 977, startPoint y: 586, endPoint x: 1029, endPoint y: 582, distance: 51.3
click at [1029, 582] on td "R$ 1.888,40" at bounding box center [1052, 588] width 186 height 42
copy td "R$ 1.888,40"
drag, startPoint x: 786, startPoint y: 642, endPoint x: 880, endPoint y: 628, distance: 95.1
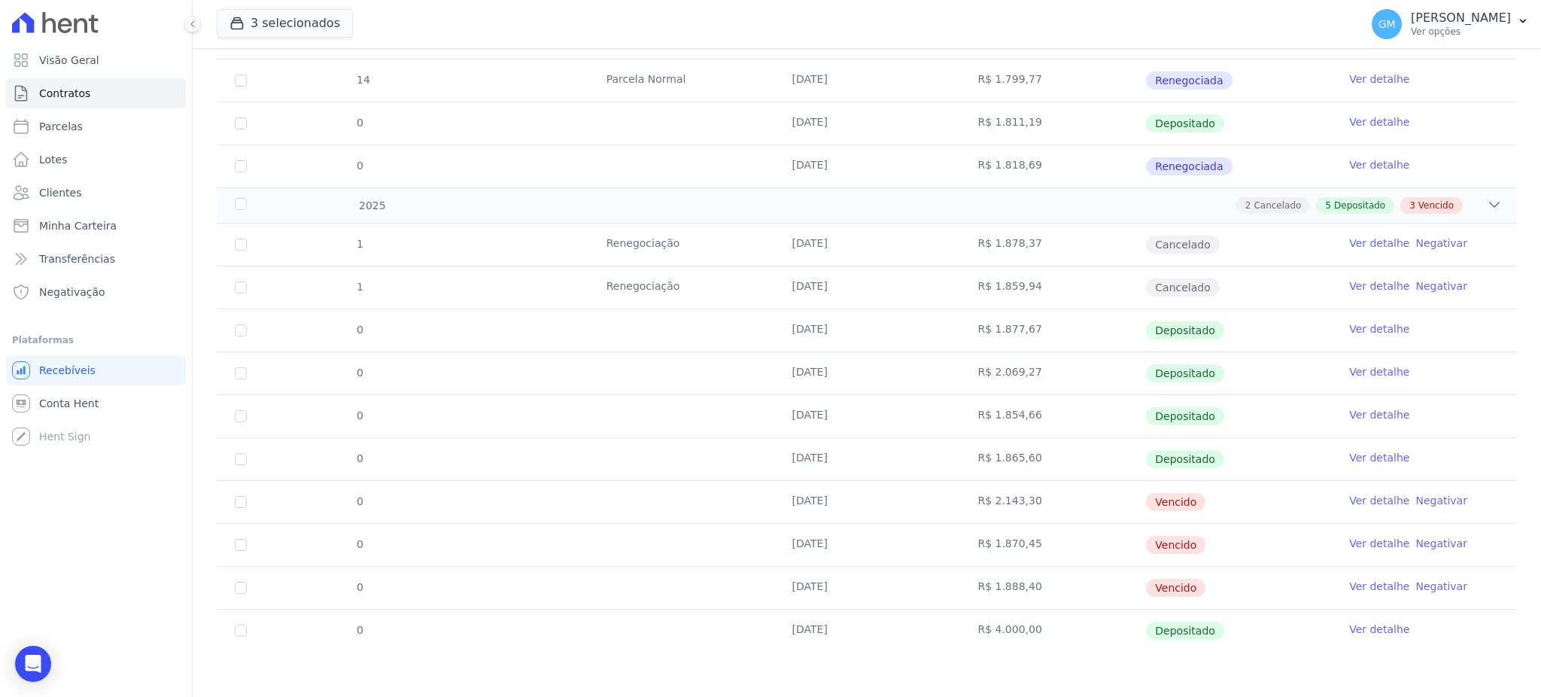
click at [880, 628] on td "20/08/2025" at bounding box center [867, 630] width 186 height 42
copy td "20/08/2025"
click at [836, 694] on div "Contratos Contrato #f59395b4 3857 Origem Residence - Ghia 3857 Dayse Lucia de M…" at bounding box center [867, 33] width 1348 height 1328
click at [90, 200] on link "Clientes" at bounding box center [96, 193] width 180 height 30
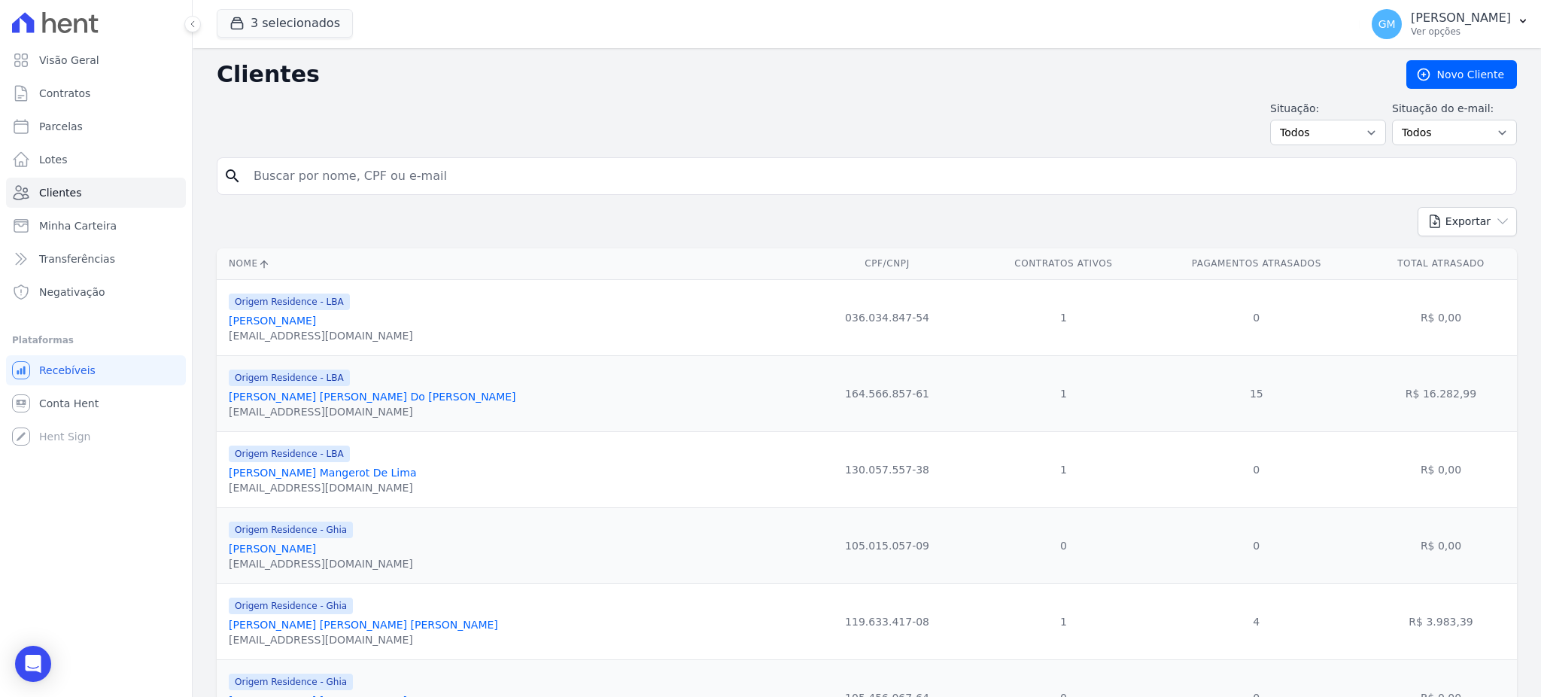
click at [452, 176] on input "search" at bounding box center [878, 176] width 1266 height 30
type input "danubia"
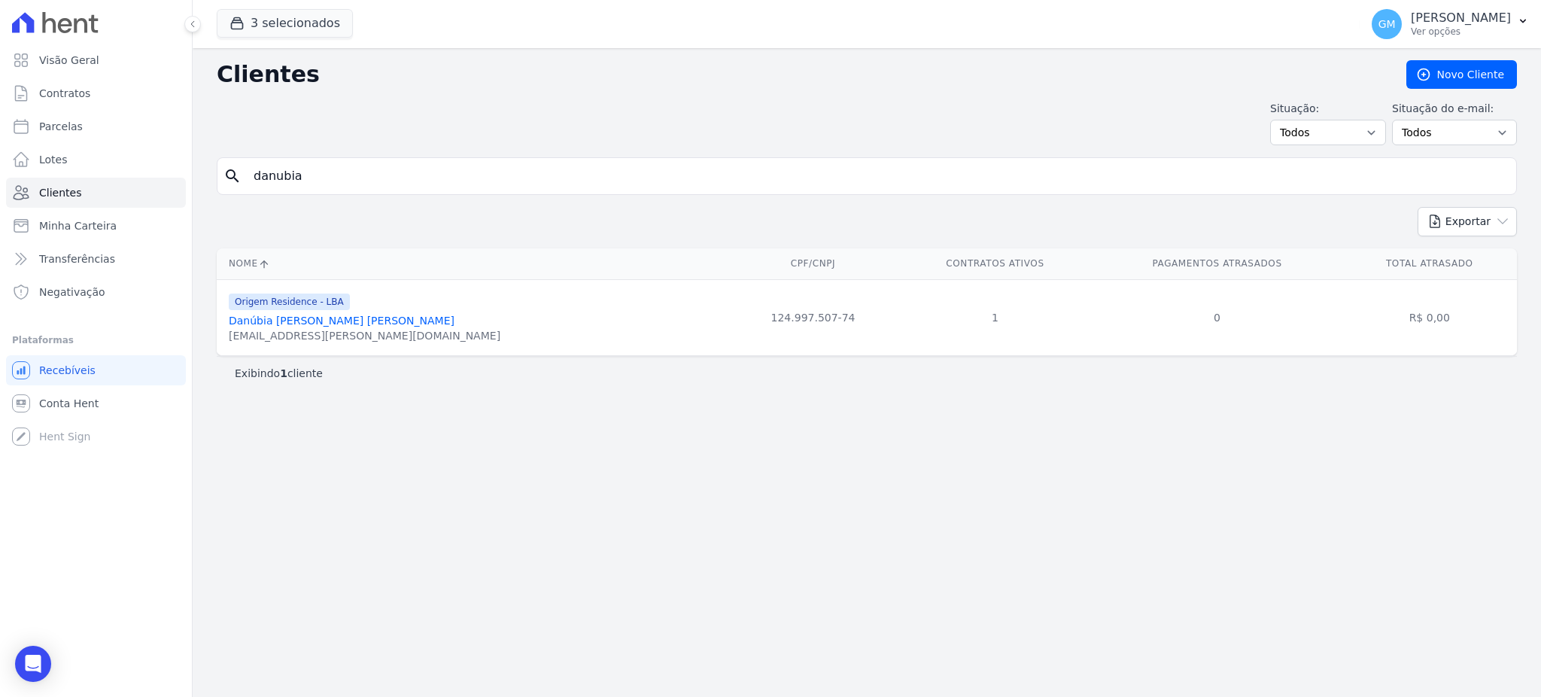
click at [382, 322] on link "Danúbia Rayssa De Oliveira Nogueira" at bounding box center [342, 321] width 226 height 12
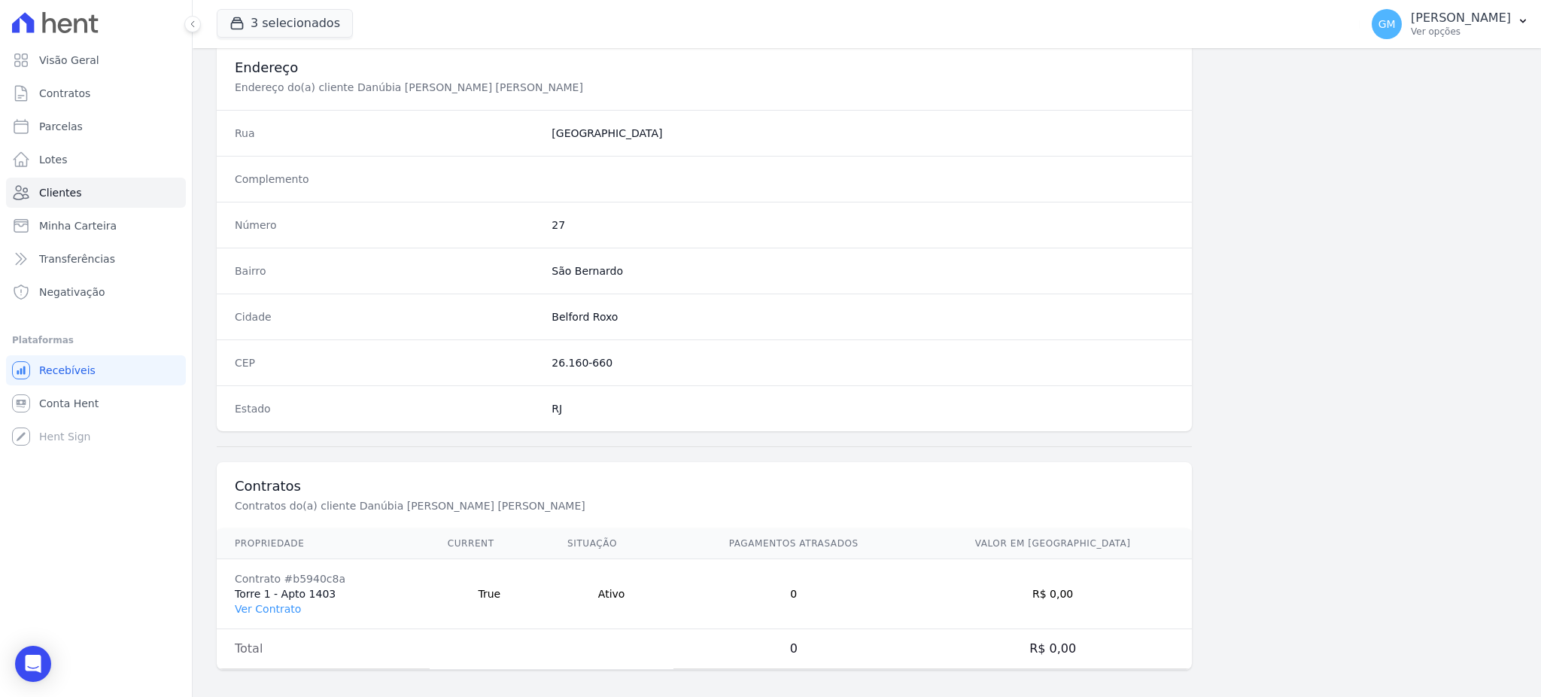
scroll to position [712, 0]
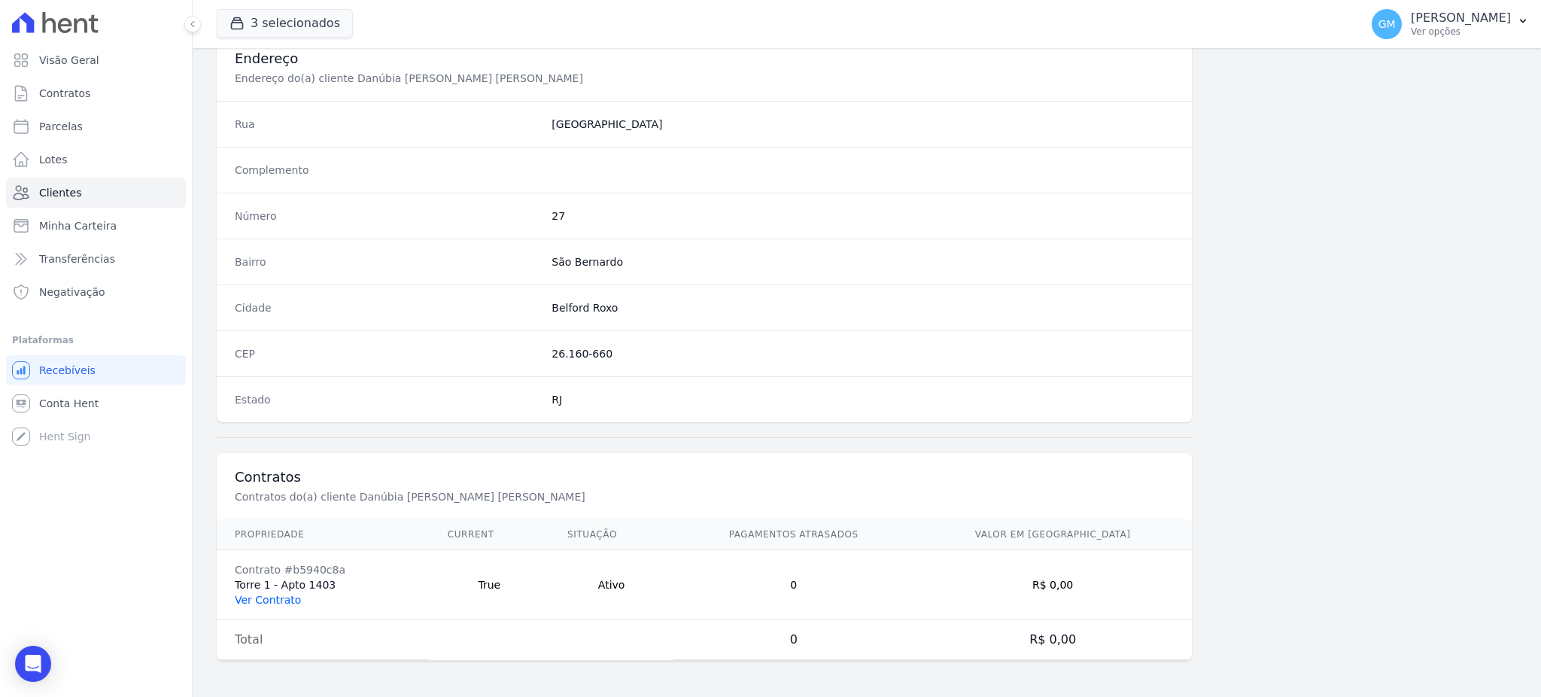
click at [263, 597] on link "Ver Contrato" at bounding box center [268, 600] width 66 height 12
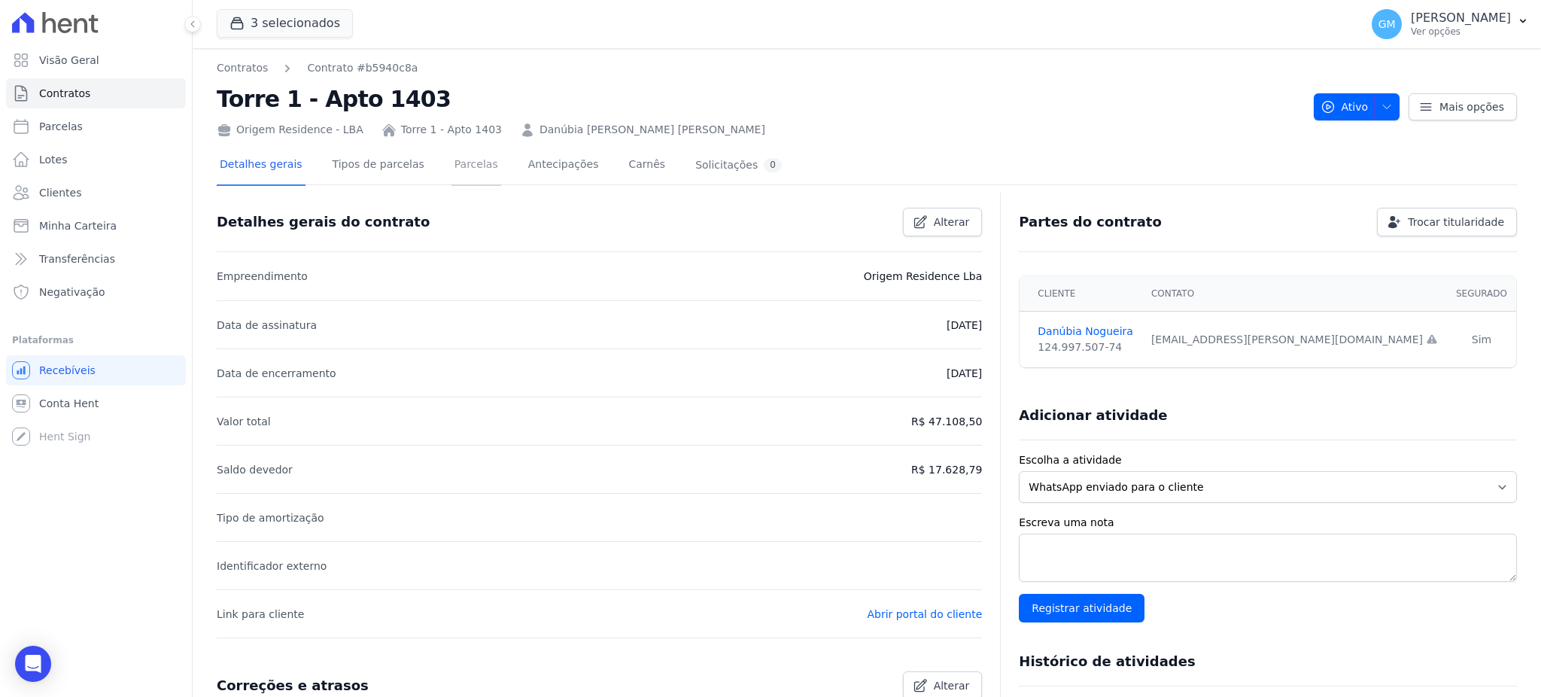
click at [451, 177] on link "Parcelas" at bounding box center [476, 166] width 50 height 40
click at [917, 600] on li "Link para cliente Abrir portal do cliente" at bounding box center [599, 613] width 765 height 48
click at [923, 609] on link "Abrir portal do cliente" at bounding box center [924, 614] width 115 height 12
click at [145, 132] on link "Parcelas" at bounding box center [96, 126] width 180 height 30
select select
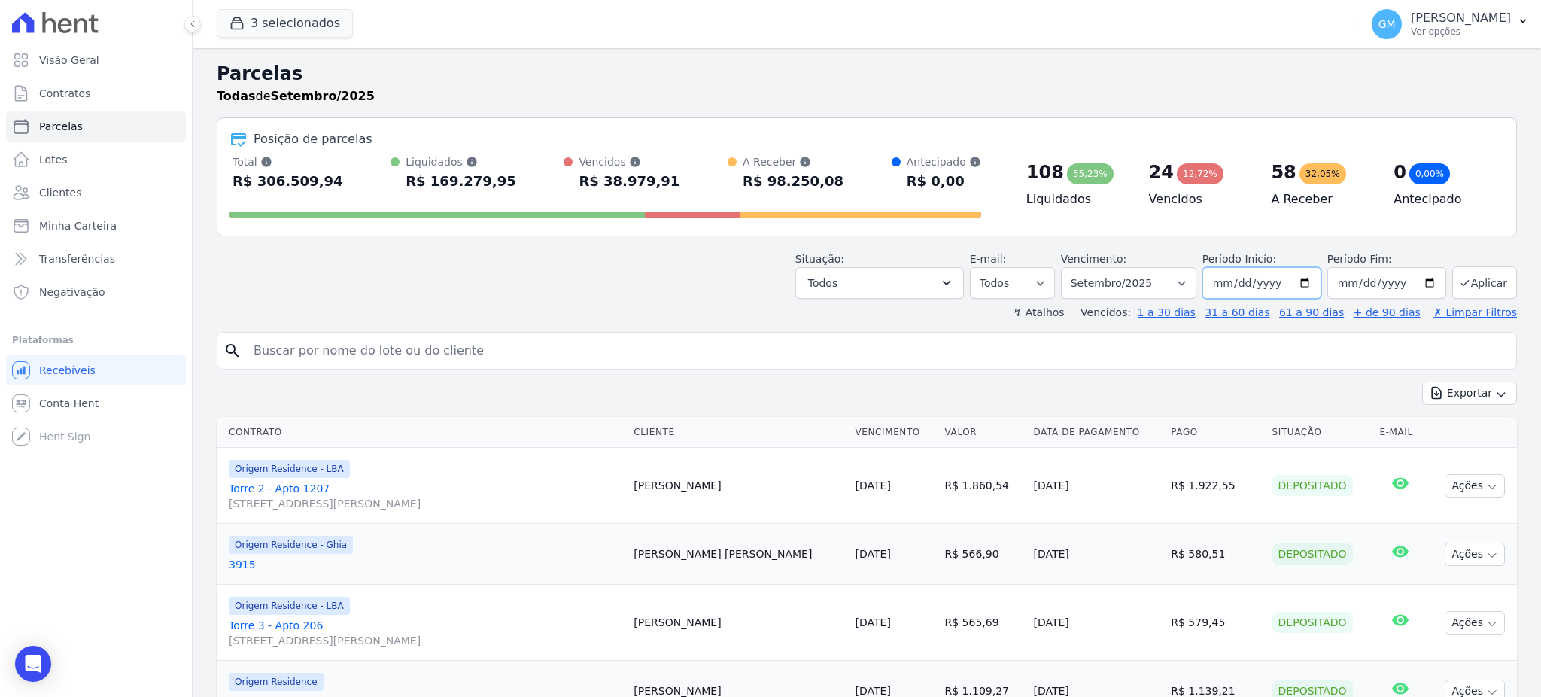
click at [1266, 287] on input "2025-09-01" at bounding box center [1261, 283] width 119 height 32
click at [1217, 281] on input "2025-09-01" at bounding box center [1261, 283] width 119 height 32
type input "2025-09-01"
type input "[DATE]"
click at [1357, 284] on input "2025-09-30" at bounding box center [1386, 283] width 119 height 32
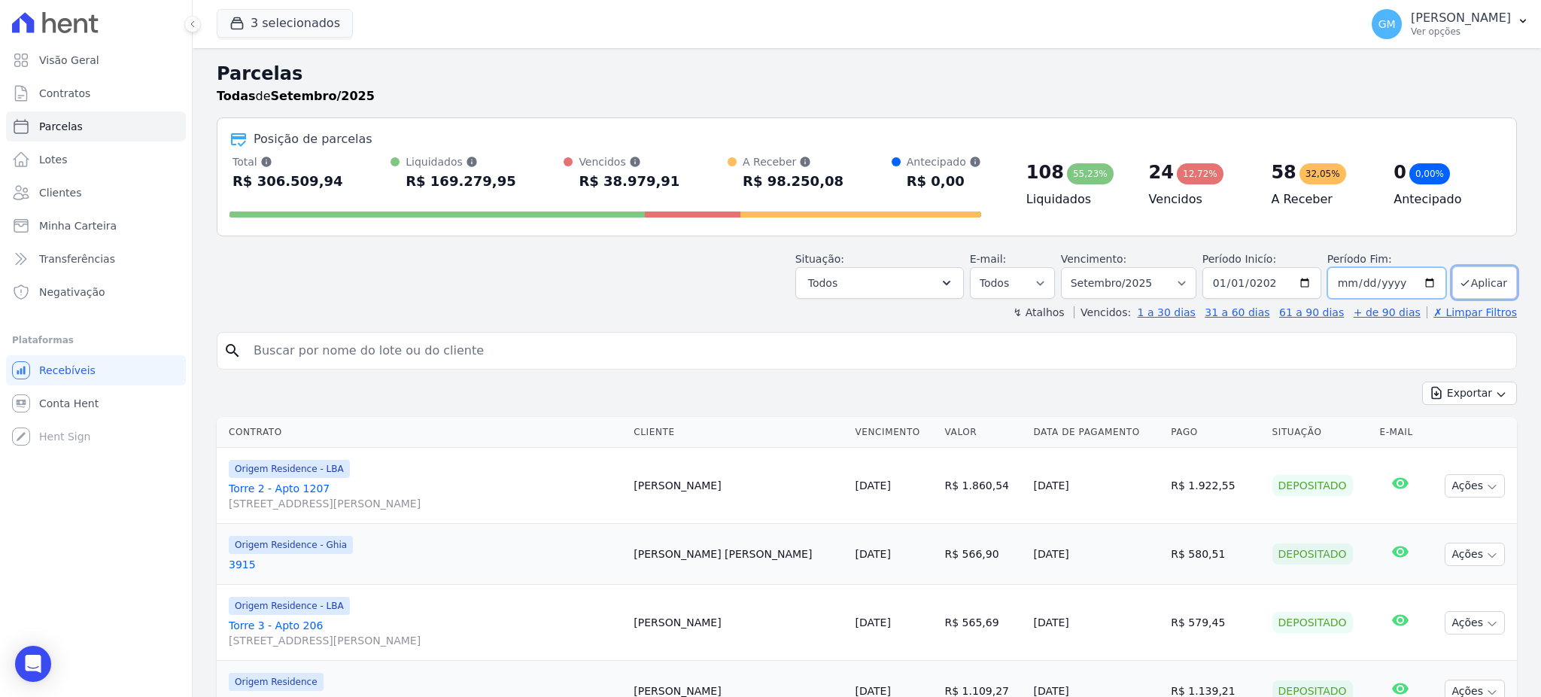
click at [1342, 284] on input "2025-09-30" at bounding box center [1386, 283] width 119 height 32
type input "2025-09-01"
type input "2050-01-01"
click at [1459, 277] on icon "submit" at bounding box center [1465, 283] width 12 height 12
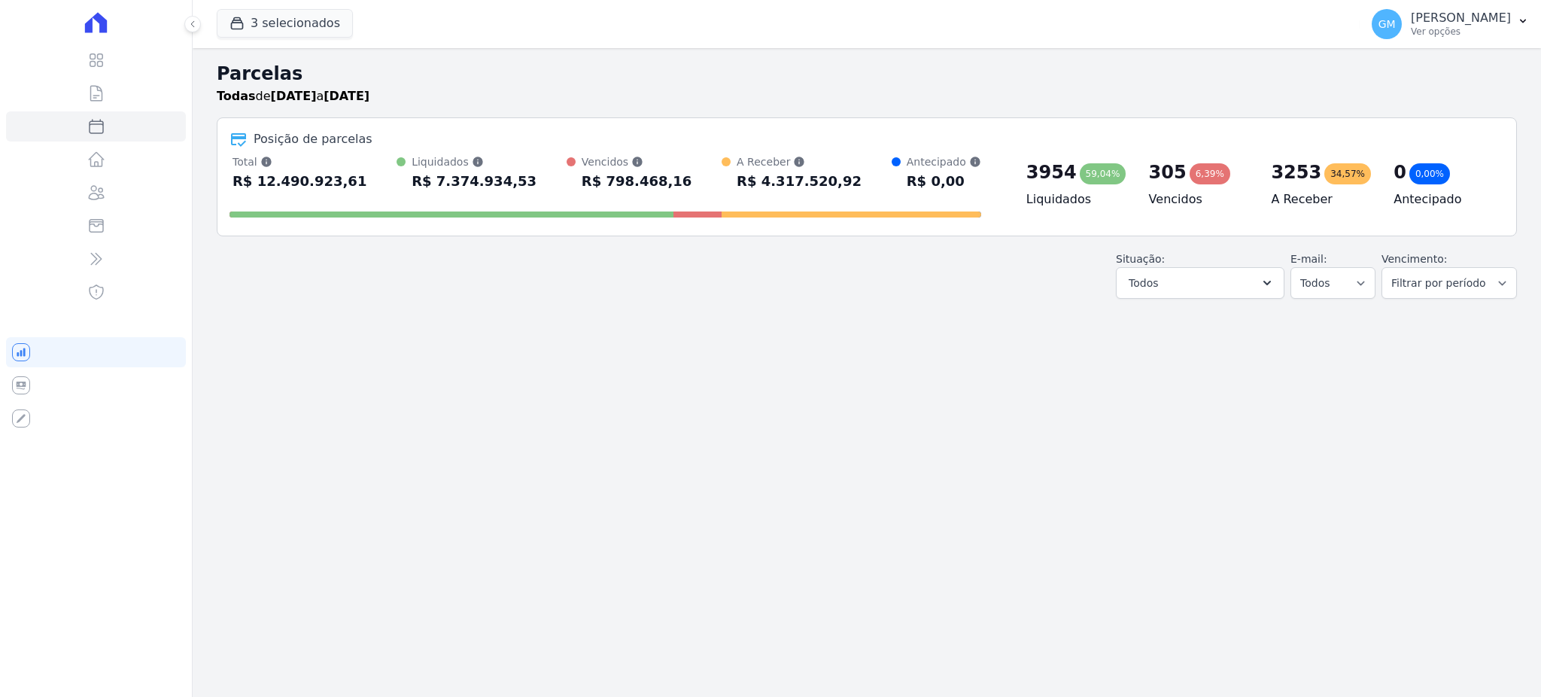
select select
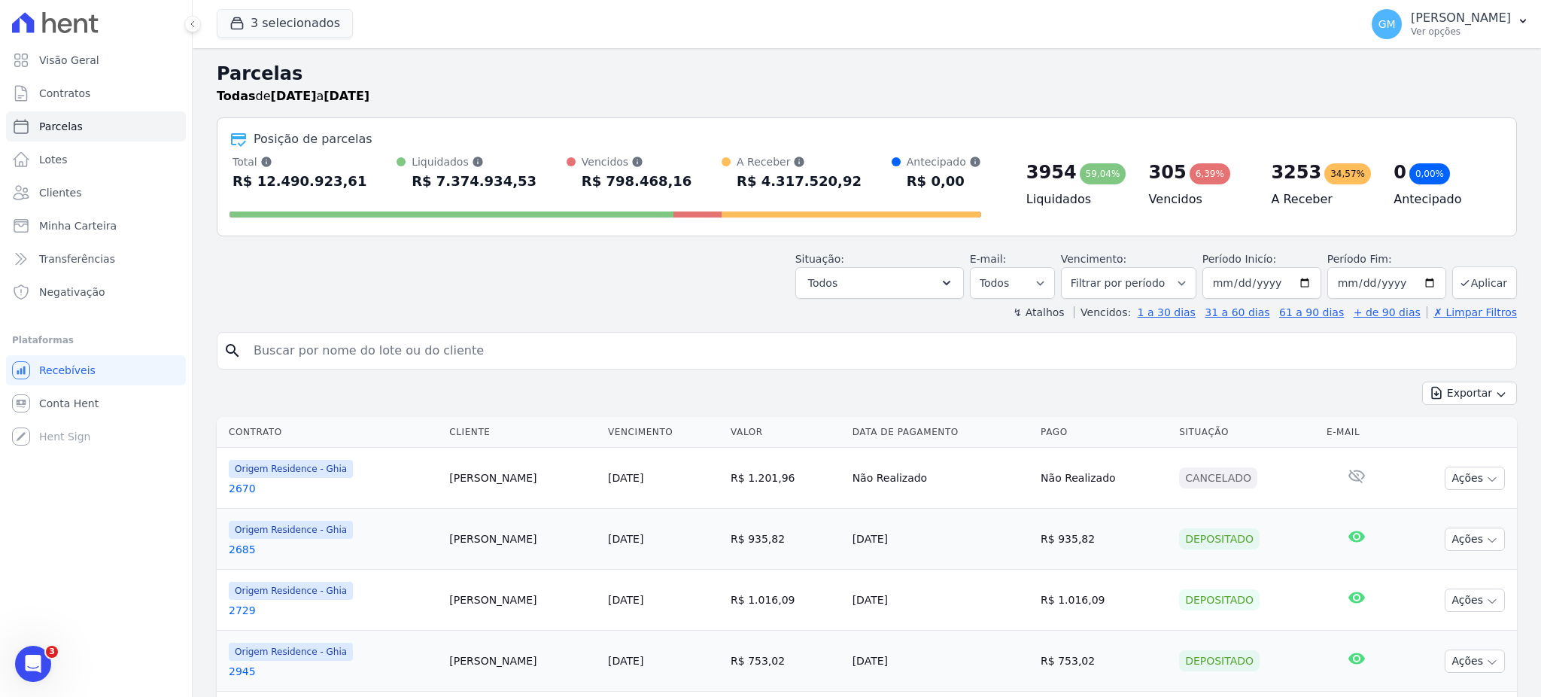
click at [1465, 406] on div "Exportar Exportar PDF Exportar CSV" at bounding box center [867, 398] width 1300 height 35
click at [1465, 399] on button "Exportar" at bounding box center [1469, 392] width 95 height 23
click at [1470, 452] on span "Exportar CSV" at bounding box center [1468, 454] width 80 height 15
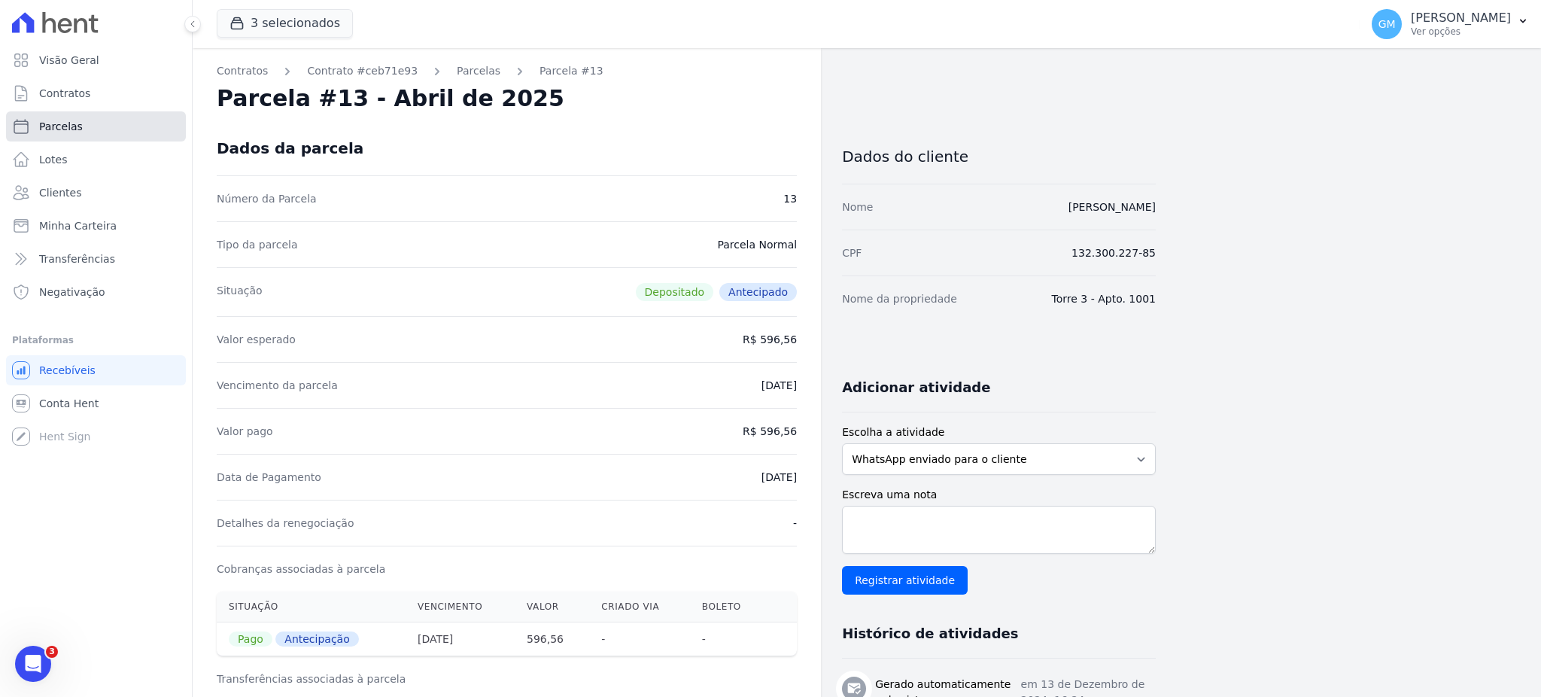
click at [91, 120] on link "Parcelas" at bounding box center [96, 126] width 180 height 30
select select
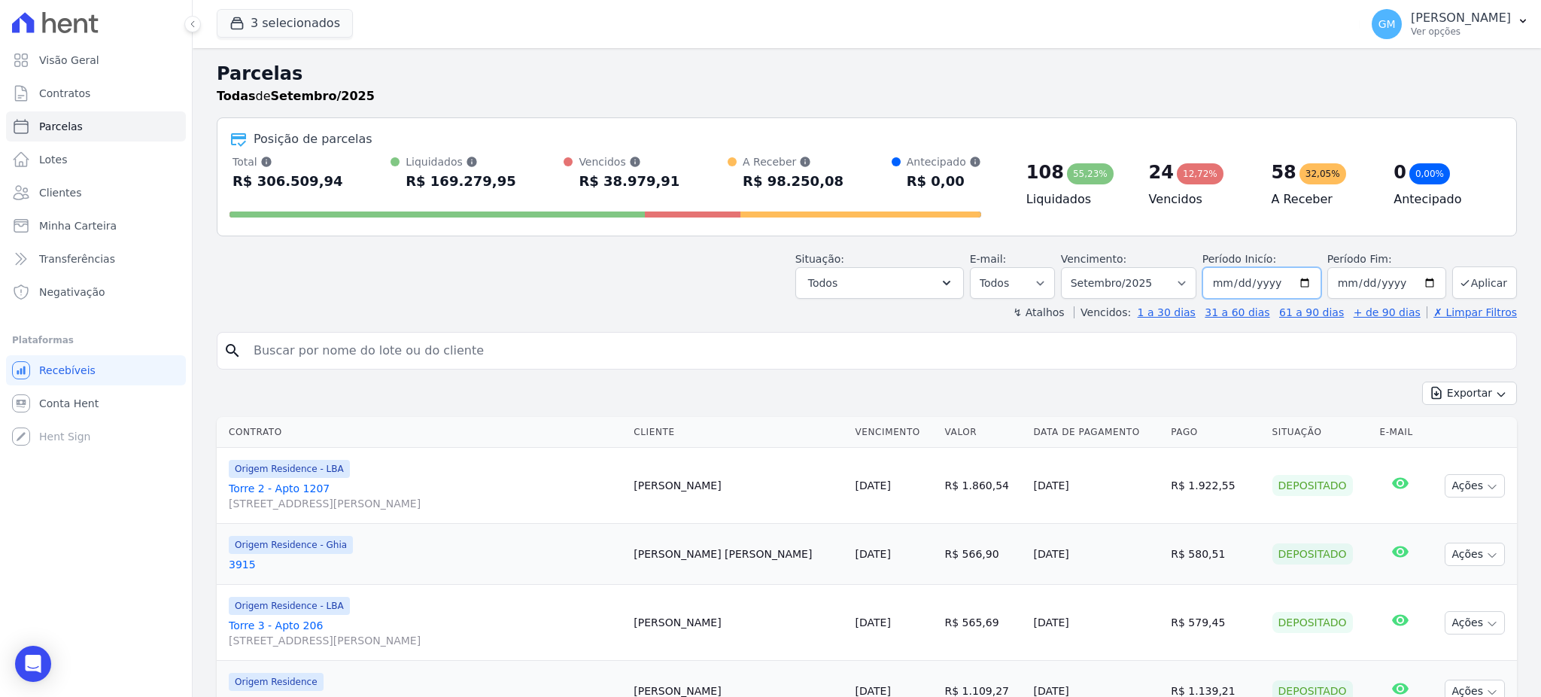
click at [1223, 283] on input "[DATE]" at bounding box center [1261, 283] width 119 height 32
type input "[DATE]"
click at [1318, 287] on div "Situação: Agendado Em Aberto Pago Processando Cancelado Vencido Transferindo De…" at bounding box center [1156, 274] width 722 height 47
click at [1353, 276] on input "[DATE]" at bounding box center [1386, 283] width 119 height 32
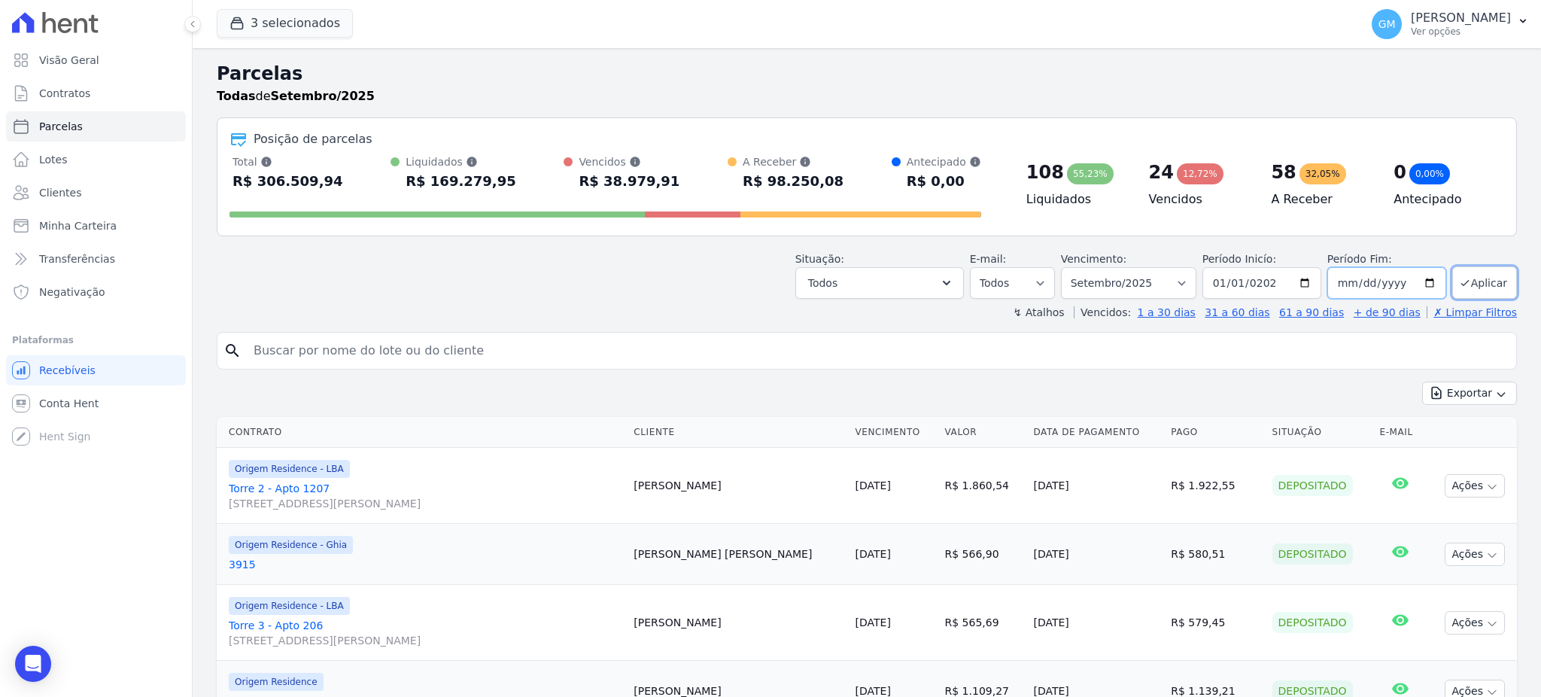
click at [1327, 278] on input "[DATE]" at bounding box center [1386, 283] width 119 height 32
click at [1336, 281] on input "[DATE]" at bounding box center [1386, 283] width 119 height 32
type input "[DATE]"
click at [1474, 288] on button "Aplicar" at bounding box center [1484, 282] width 65 height 32
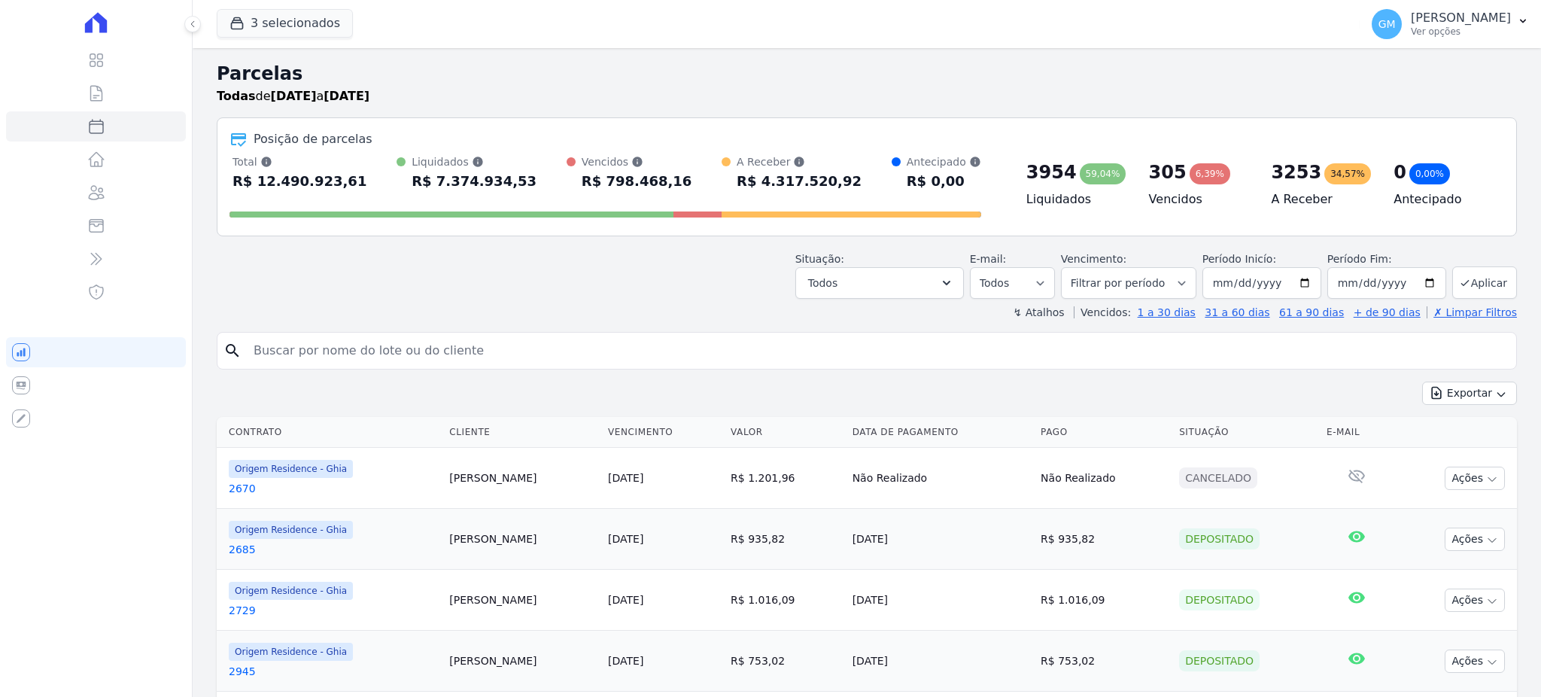
select select
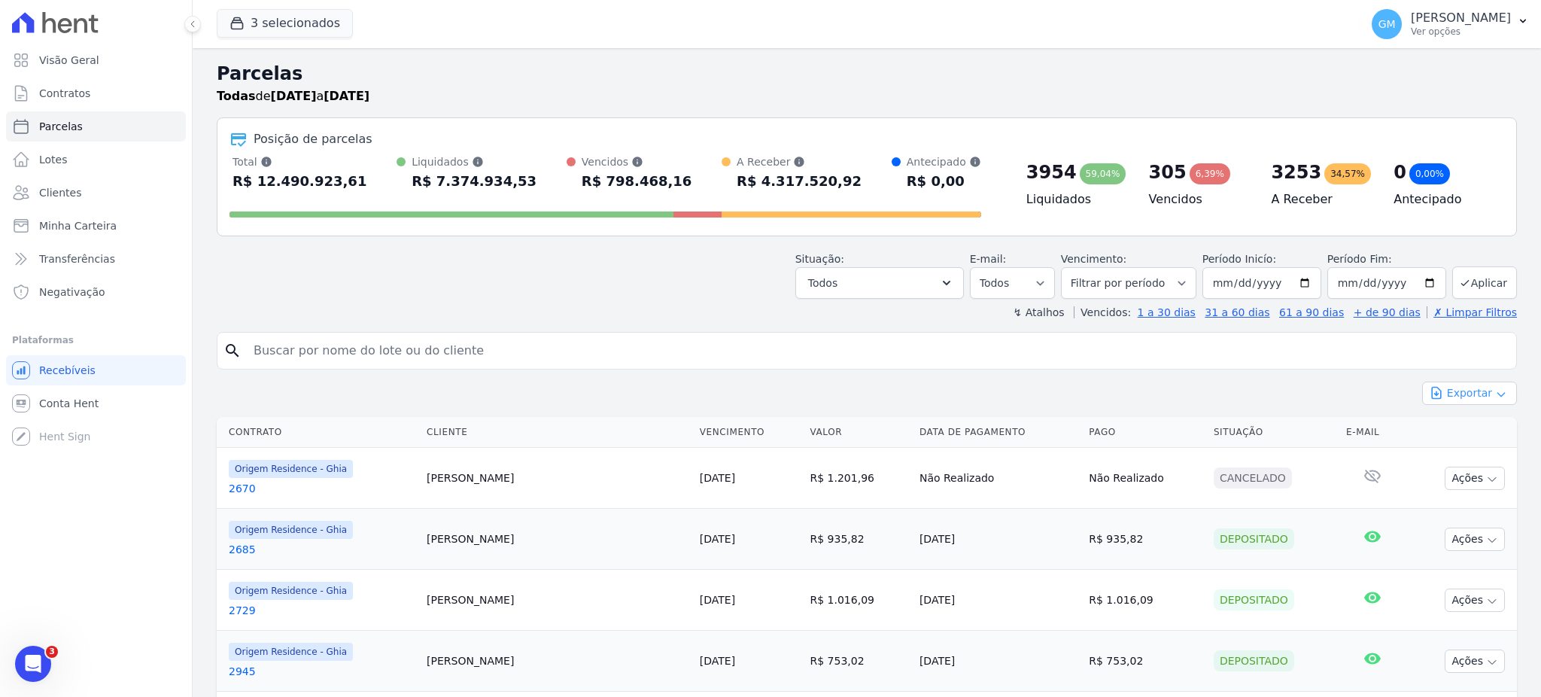
click at [1436, 389] on button "Exportar" at bounding box center [1469, 392] width 95 height 23
drag, startPoint x: 1463, startPoint y: 452, endPoint x: 643, endPoint y: 12, distance: 930.2
click at [1464, 452] on span "Exportar CSV" at bounding box center [1468, 454] width 80 height 15
